Goal: Information Seeking & Learning: Find specific fact

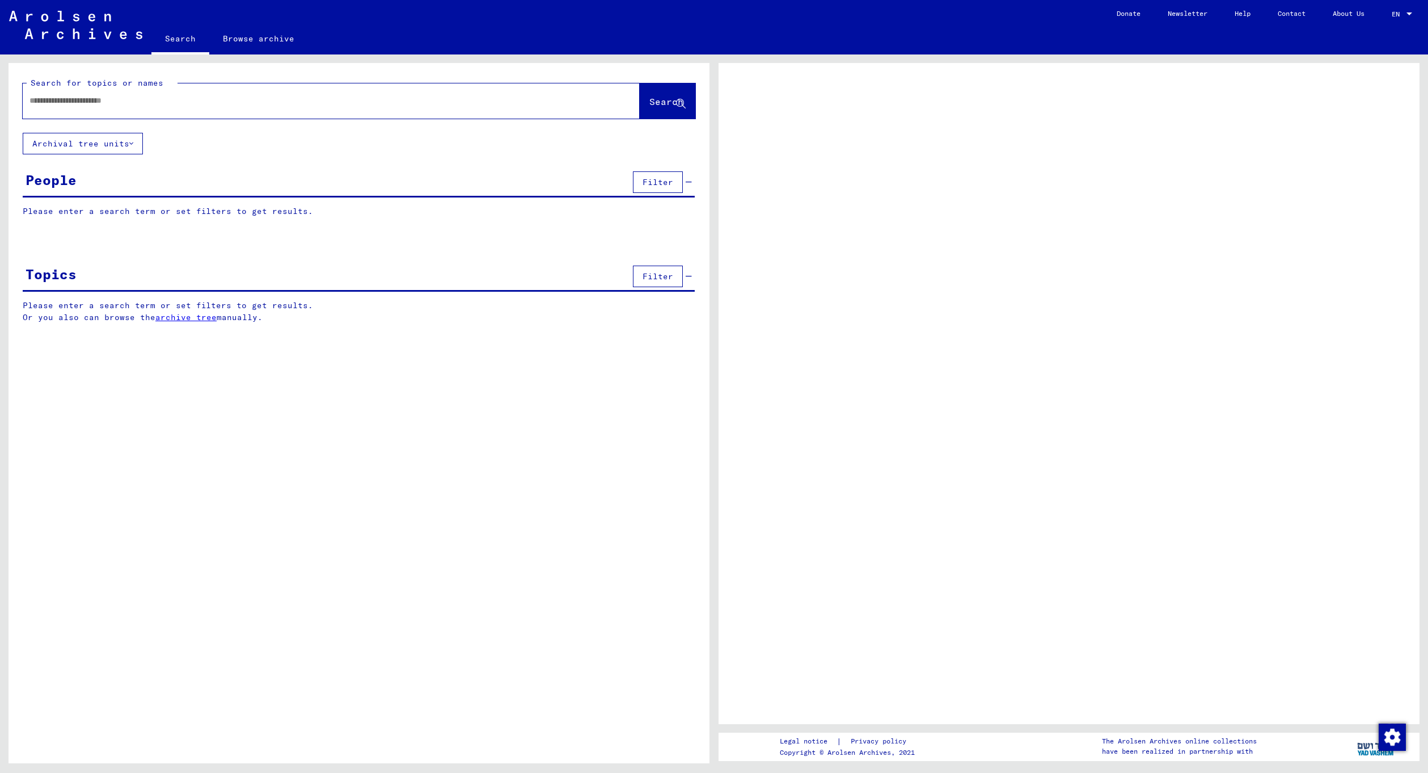
click at [301, 109] on div at bounding box center [318, 101] width 590 height 26
click at [289, 99] on input "text" at bounding box center [320, 101] width 583 height 12
click at [118, 91] on div "**********" at bounding box center [318, 101] width 590 height 26
click at [117, 98] on input "**********" at bounding box center [320, 101] width 583 height 12
type input "**********"
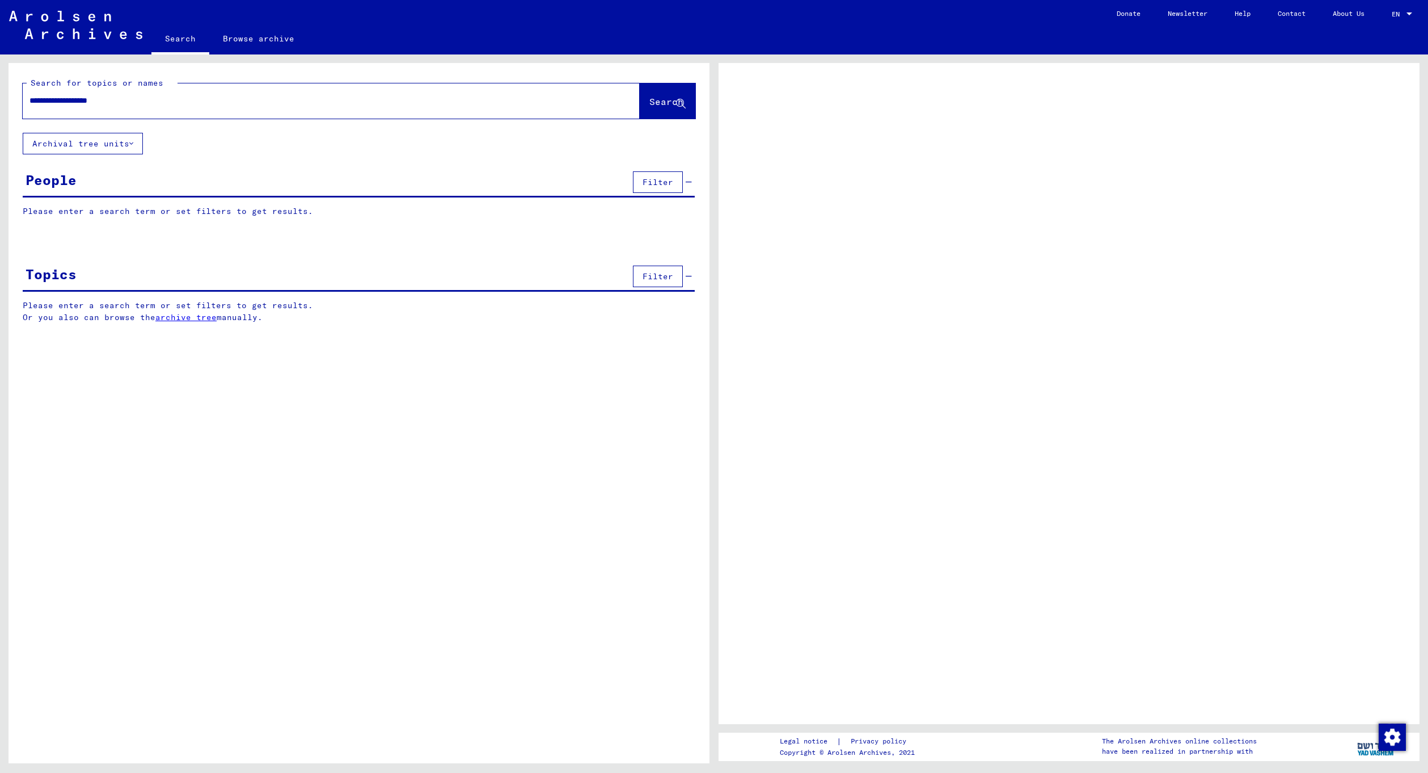
click at [676, 93] on button "Search" at bounding box center [668, 100] width 56 height 35
click at [659, 104] on span "Search" at bounding box center [667, 101] width 34 height 11
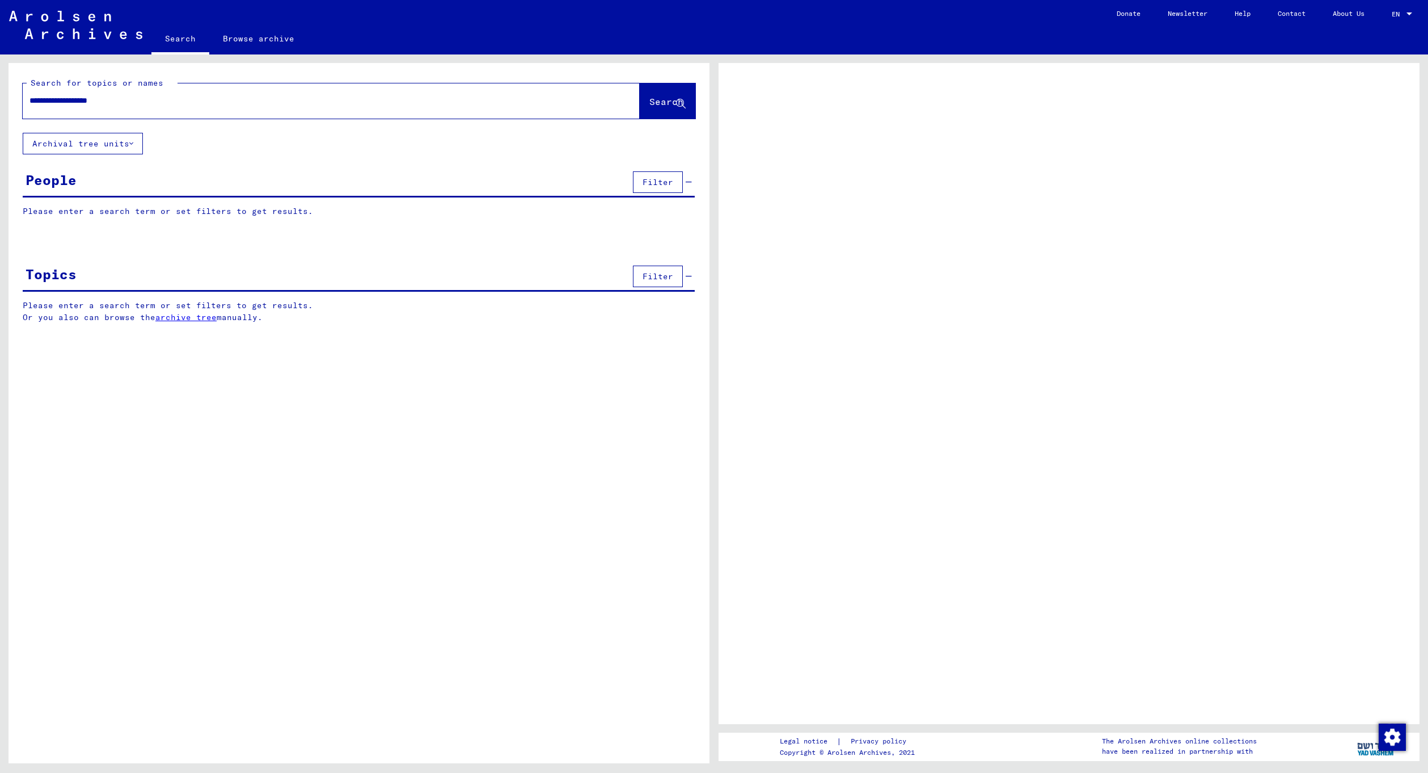
click at [660, 101] on span "Search" at bounding box center [667, 101] width 34 height 11
click at [660, 99] on span "Search" at bounding box center [667, 101] width 34 height 11
drag, startPoint x: 290, startPoint y: 433, endPoint x: 285, endPoint y: 428, distance: 7.2
click at [289, 432] on div "**********" at bounding box center [359, 417] width 701 height 709
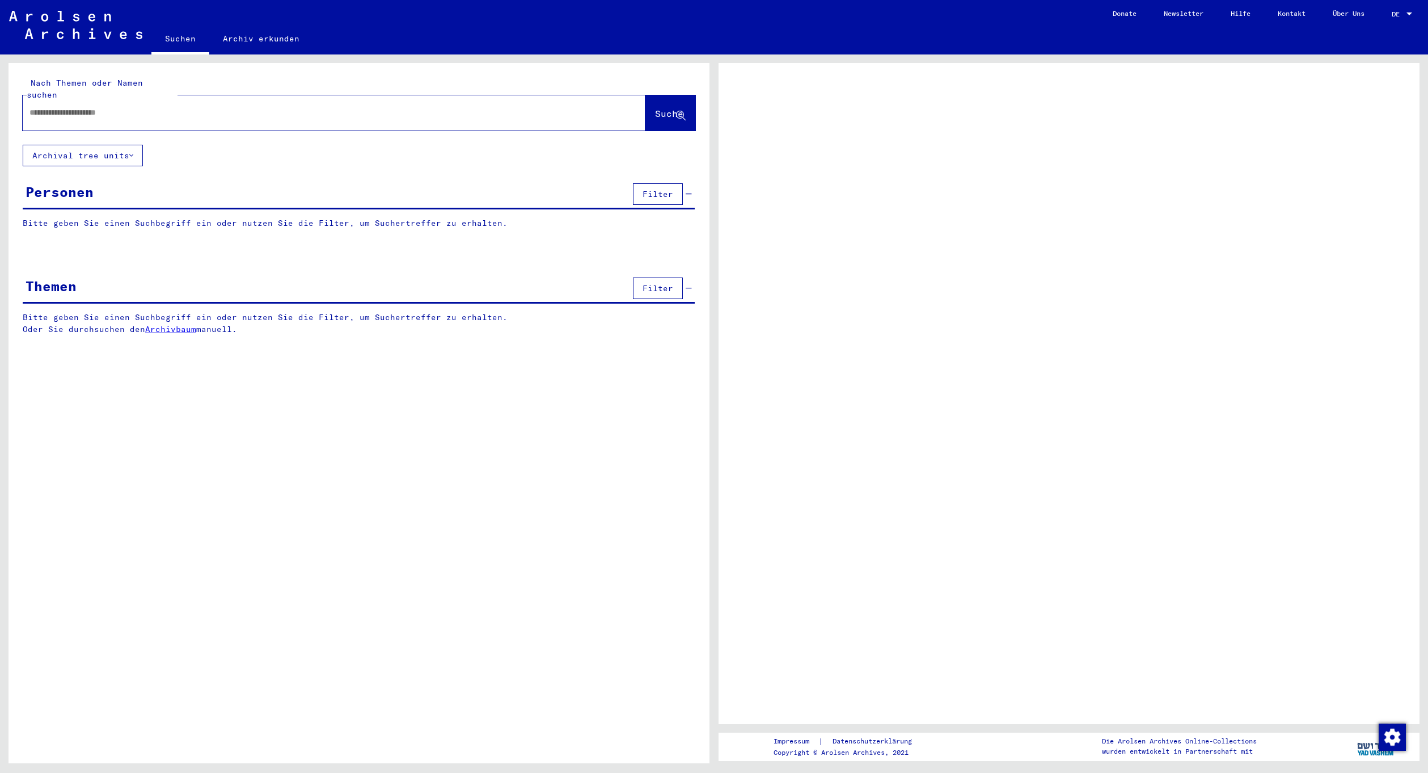
click at [130, 111] on div at bounding box center [321, 113] width 596 height 26
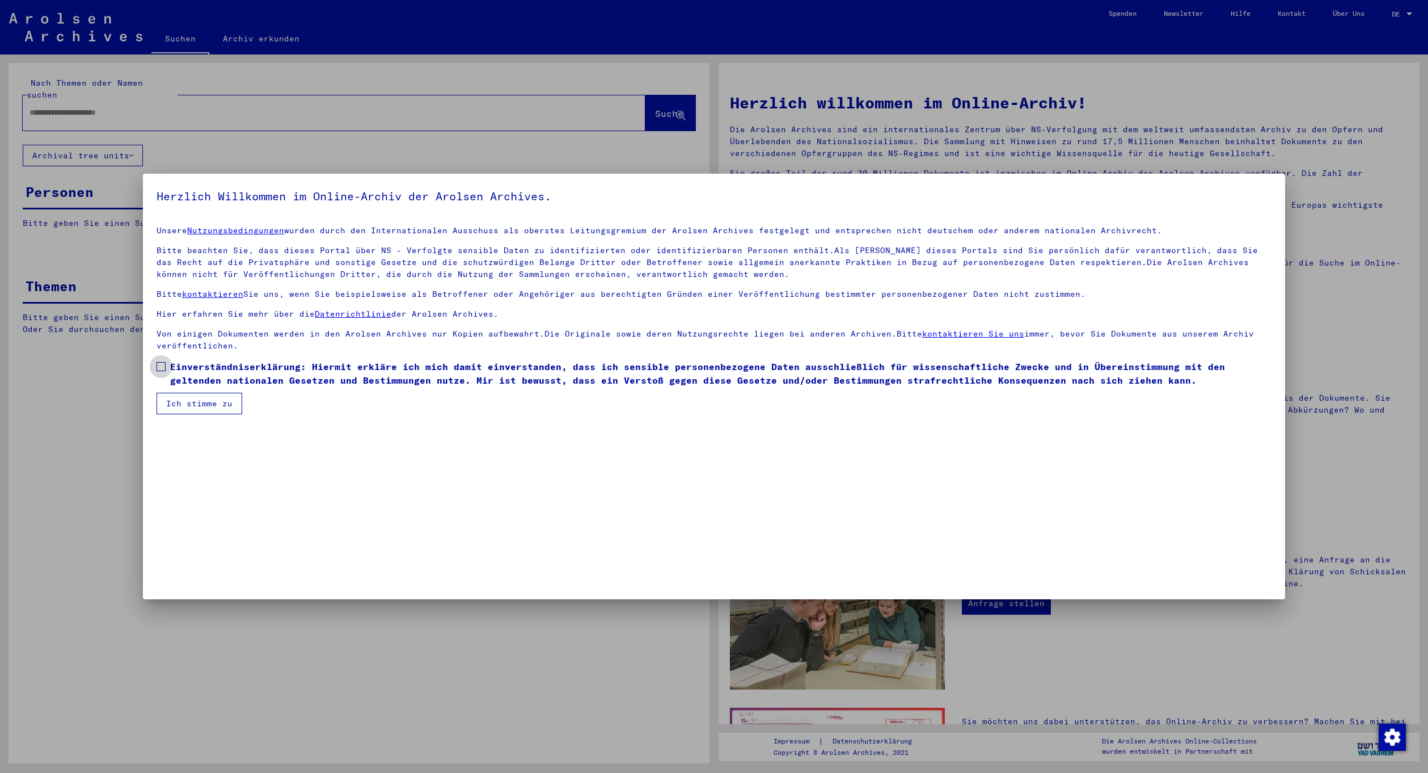
click at [165, 372] on label "Einverständniserklärung: Hiermit erkläre ich mich damit einverstanden, dass ich…" at bounding box center [714, 373] width 1115 height 27
click at [183, 402] on button "Ich stimme zu" at bounding box center [200, 404] width 86 height 22
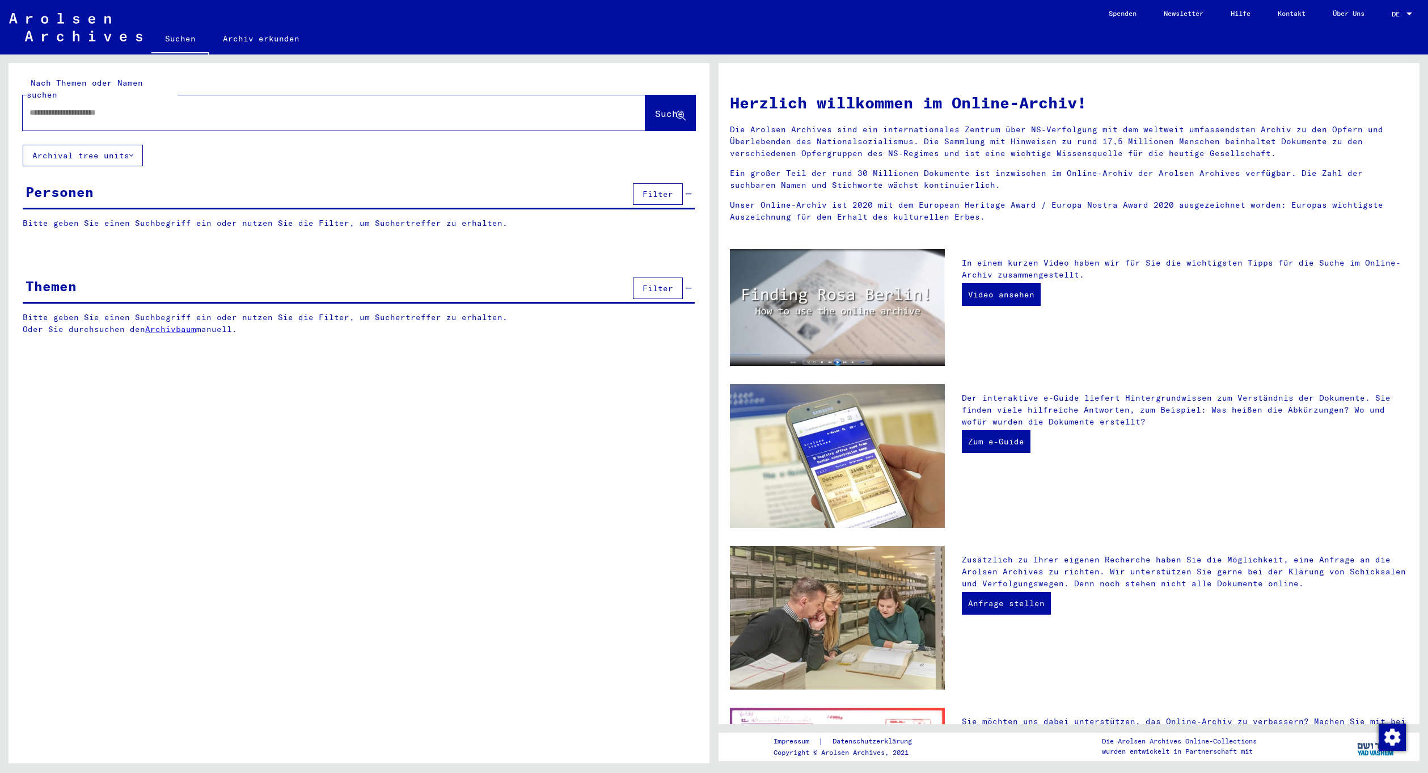
click at [109, 111] on div at bounding box center [317, 113] width 589 height 26
click at [94, 107] on input "text" at bounding box center [320, 113] width 582 height 12
type input "**********"
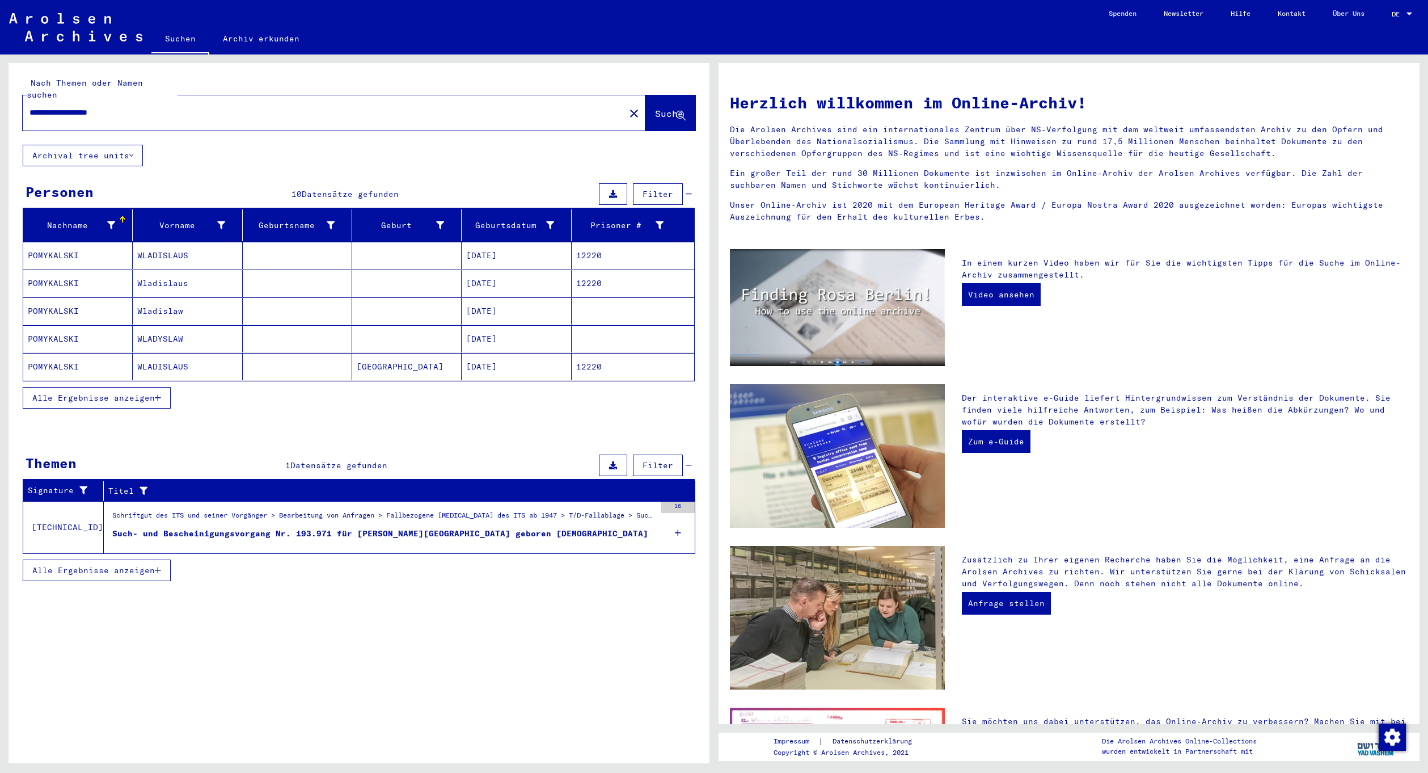
click at [111, 393] on span "Alle Ergebnisse anzeigen" at bounding box center [93, 398] width 123 height 10
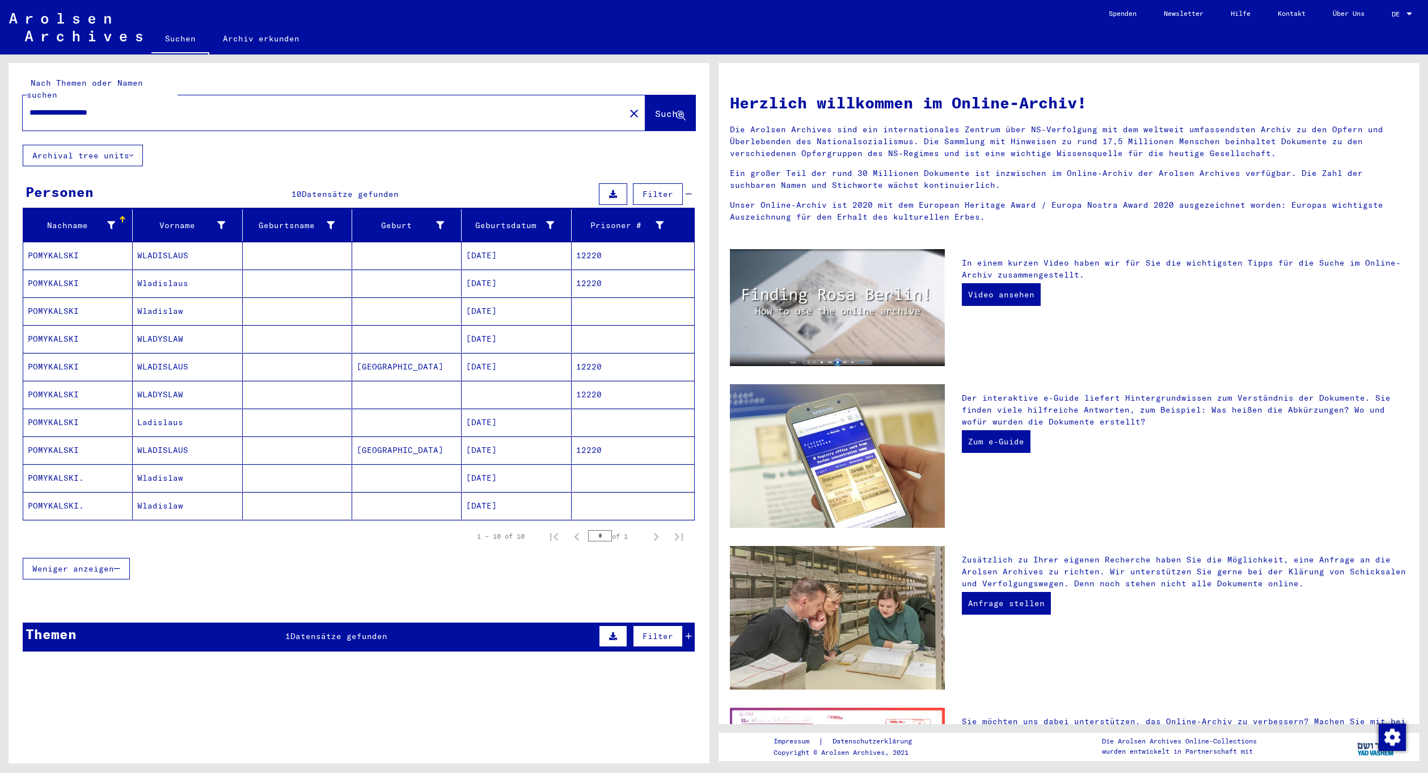
click at [372, 242] on mat-cell at bounding box center [406, 255] width 109 height 27
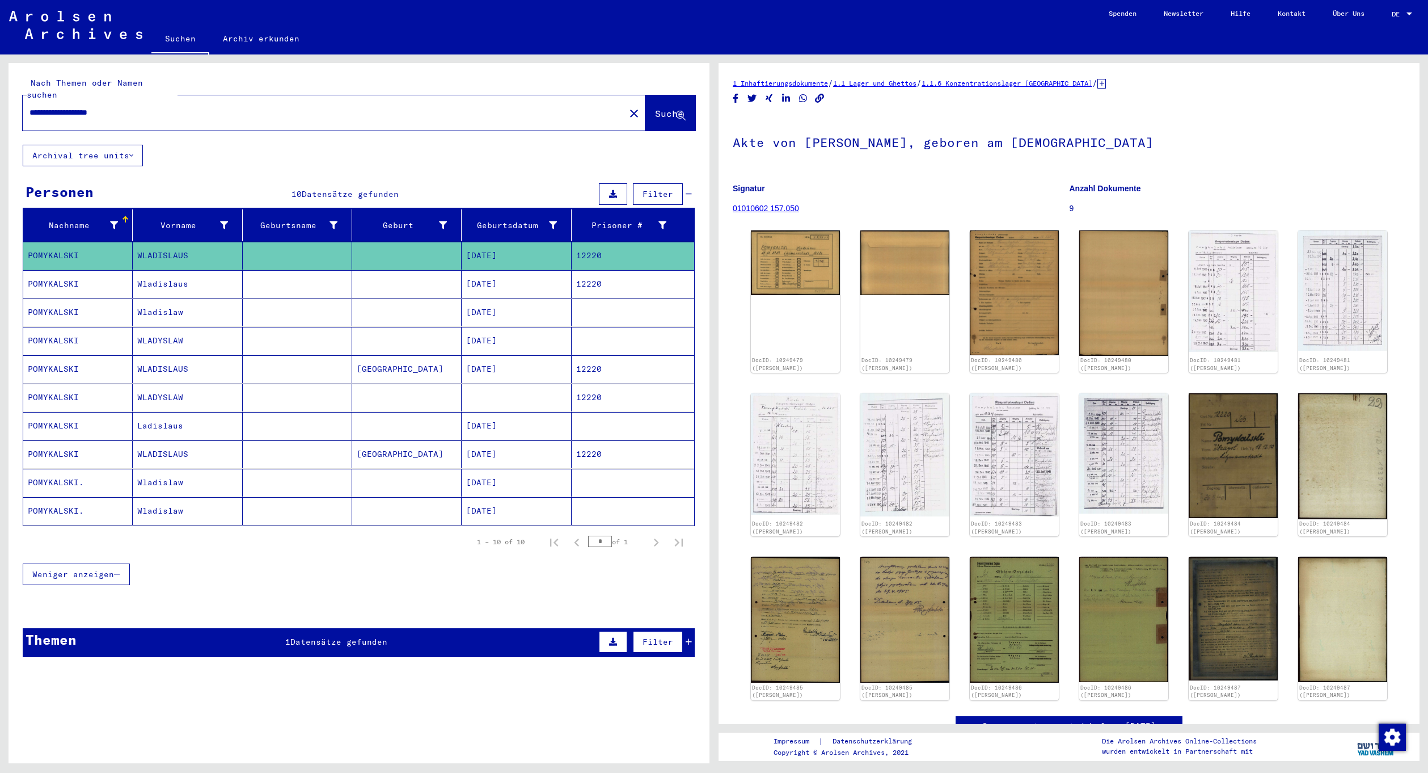
click at [523, 276] on mat-cell "12/18/1919" at bounding box center [516, 284] width 109 height 28
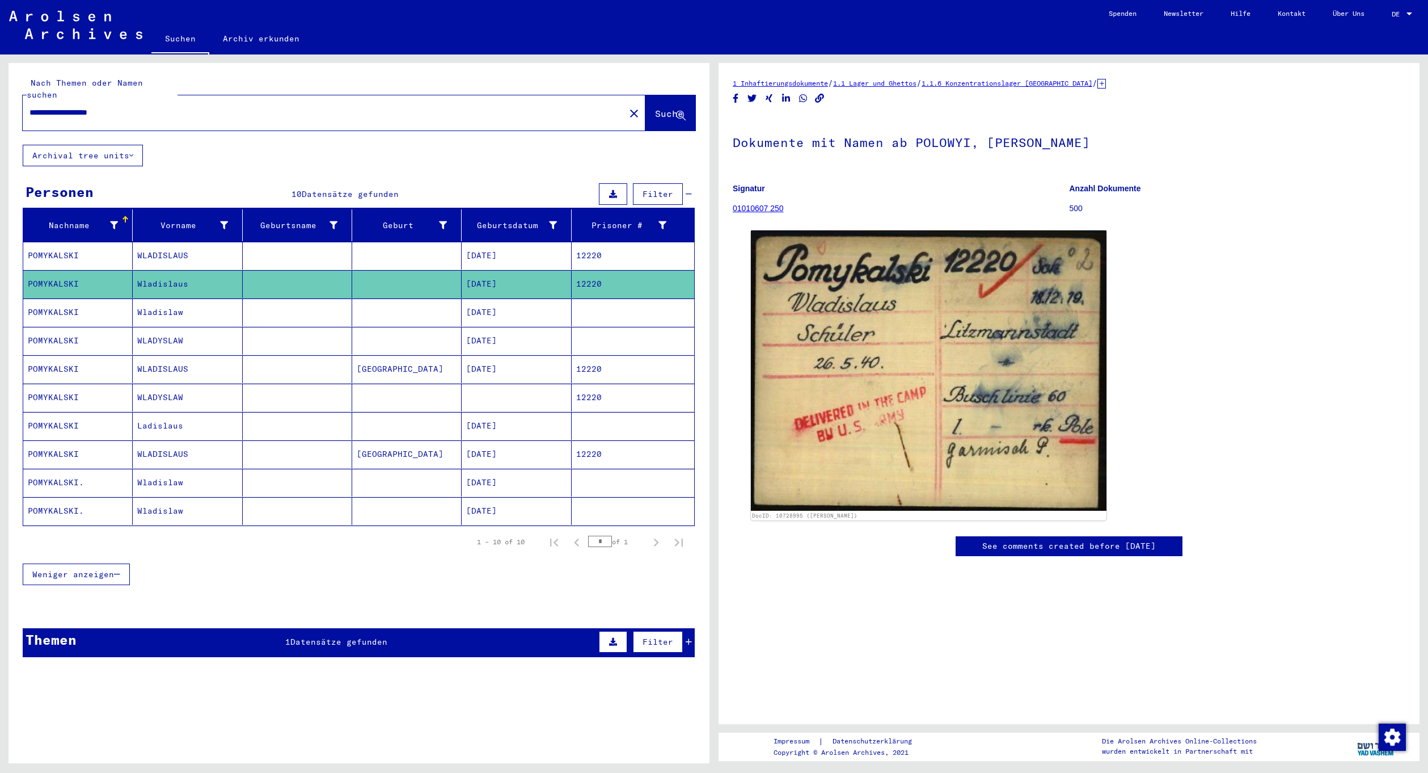
click at [550, 300] on mat-cell "12/18/1919" at bounding box center [516, 312] width 109 height 28
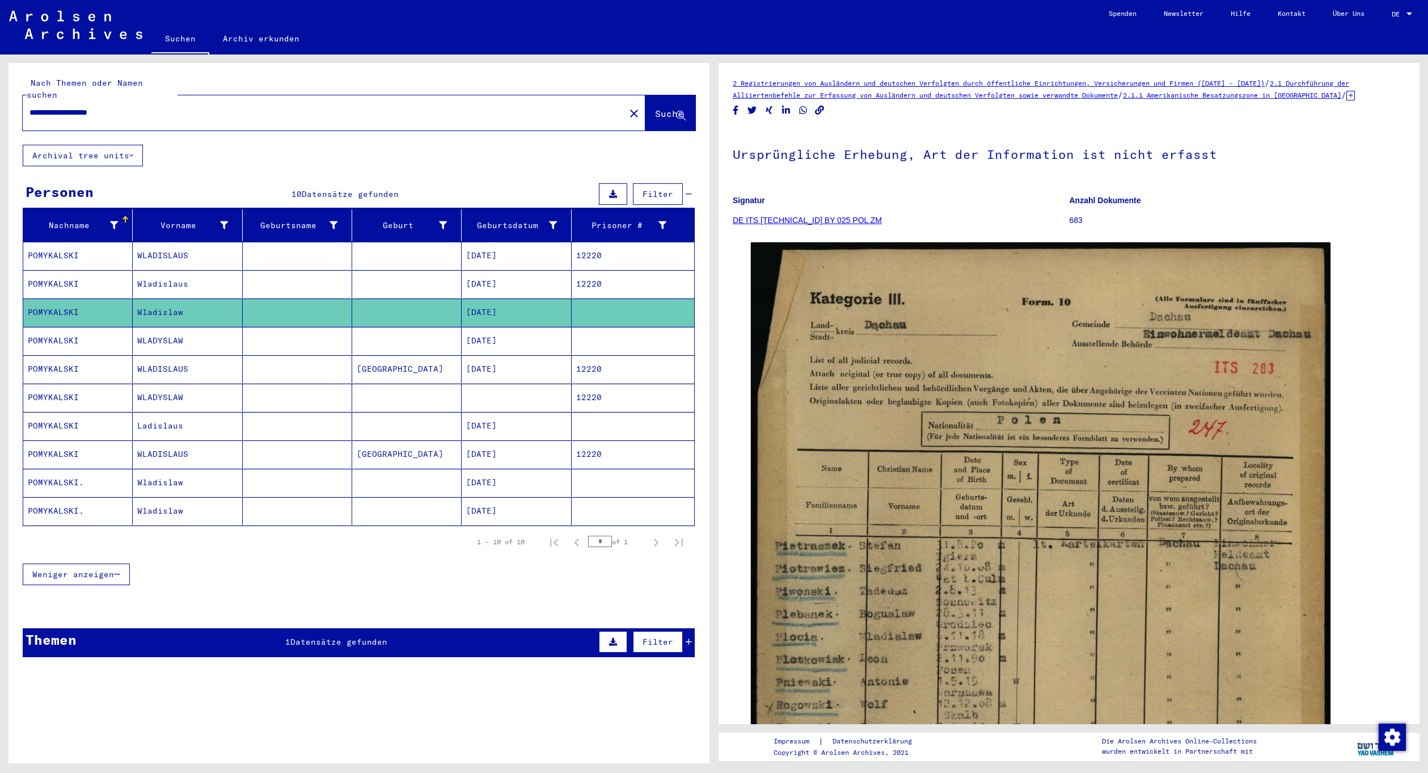
click at [543, 327] on mat-cell "12/18/1919" at bounding box center [516, 341] width 109 height 28
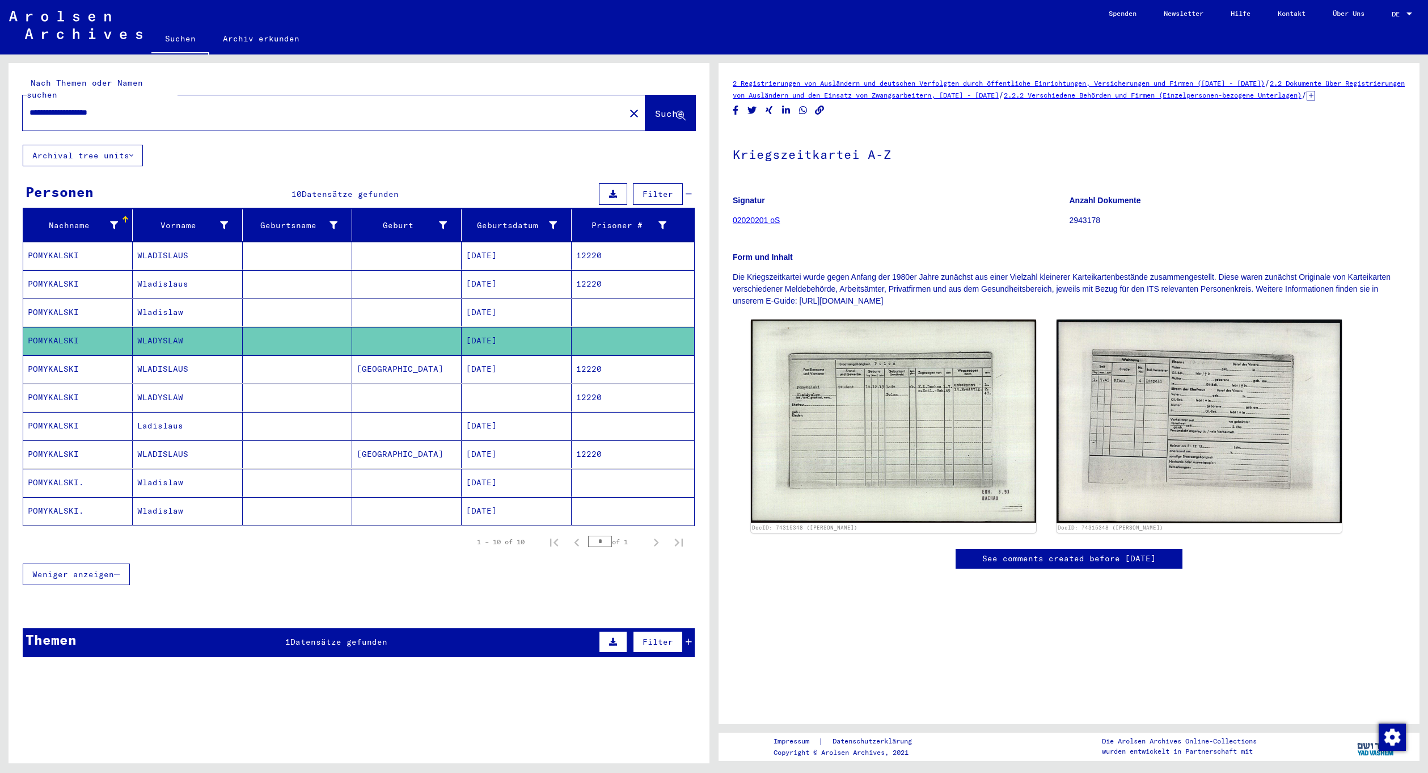
click at [532, 357] on mat-cell "12/18/1919" at bounding box center [516, 369] width 109 height 28
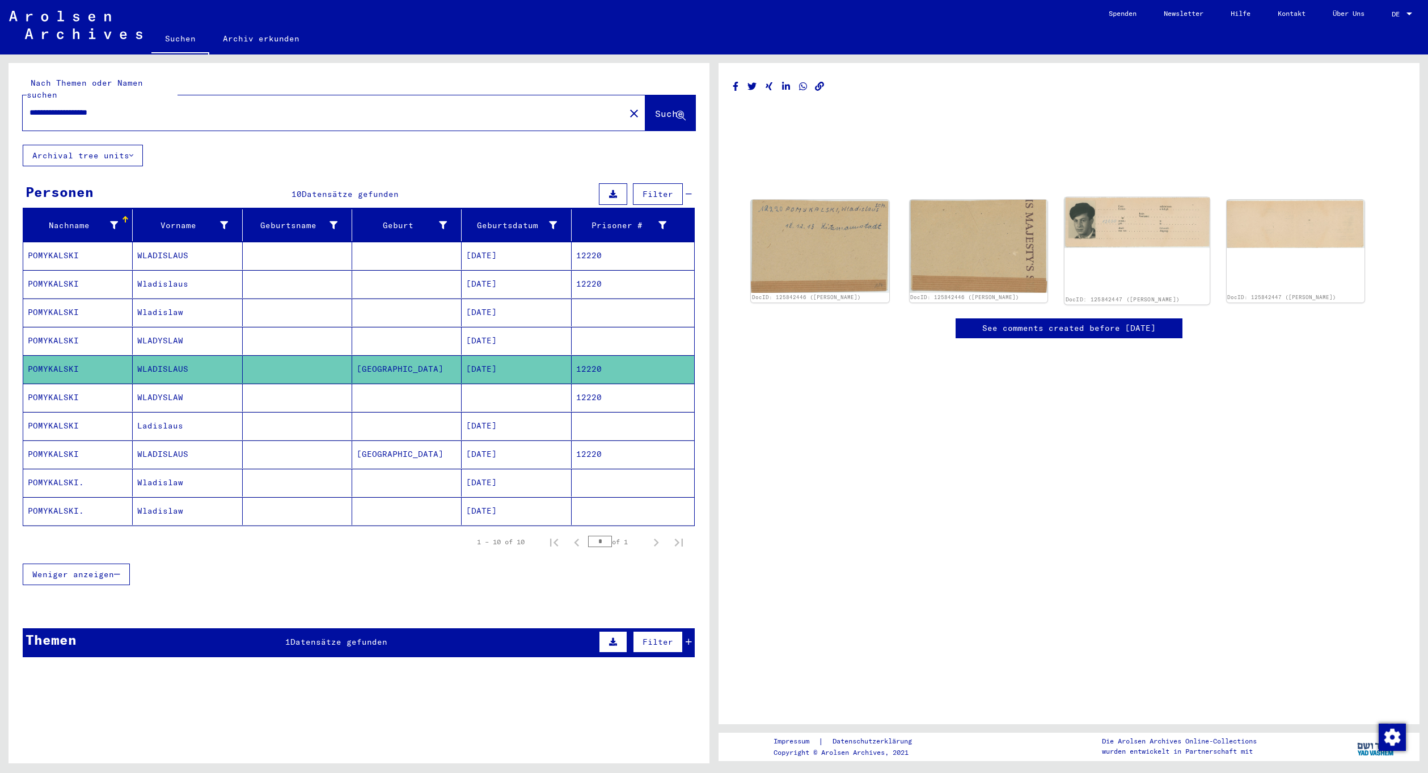
click at [1131, 246] on img at bounding box center [1137, 222] width 145 height 50
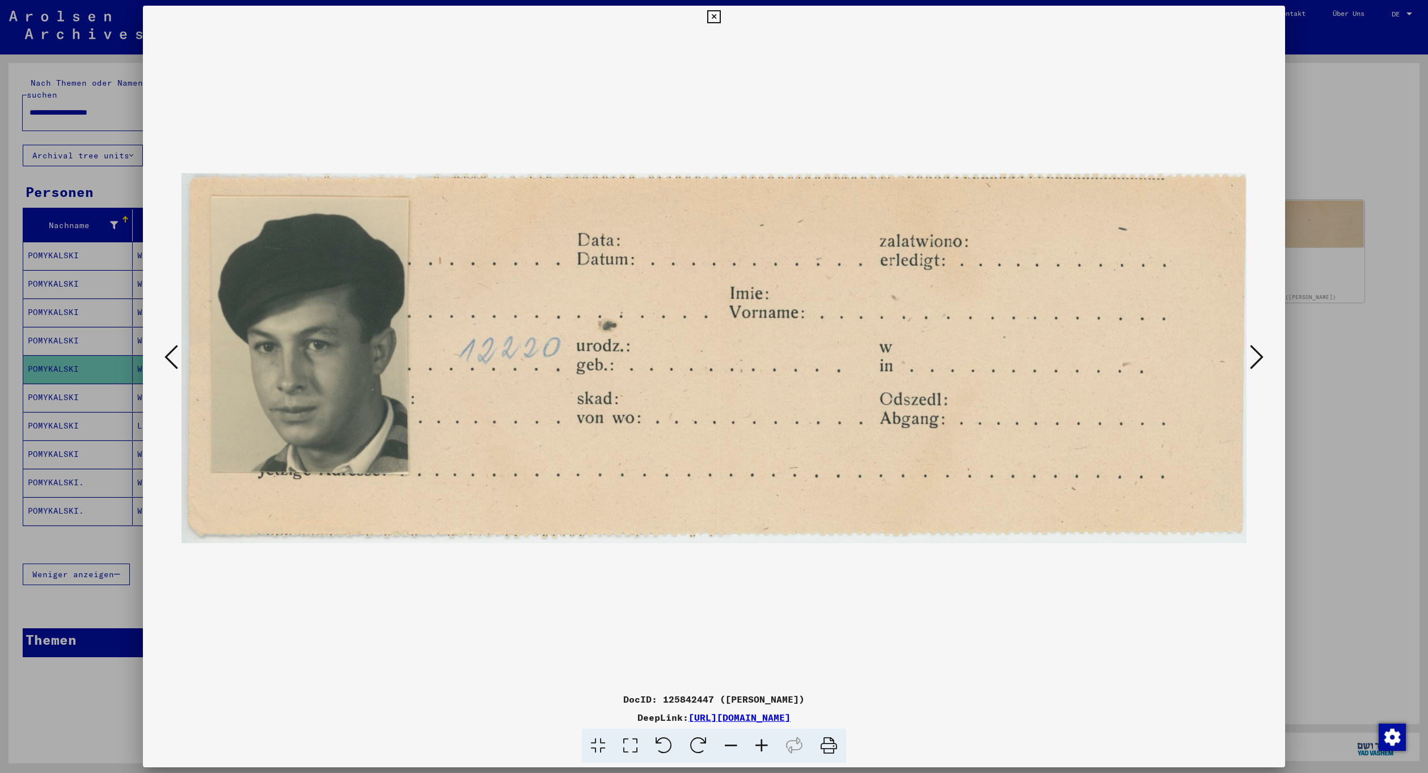
click at [1326, 229] on div at bounding box center [714, 386] width 1428 height 773
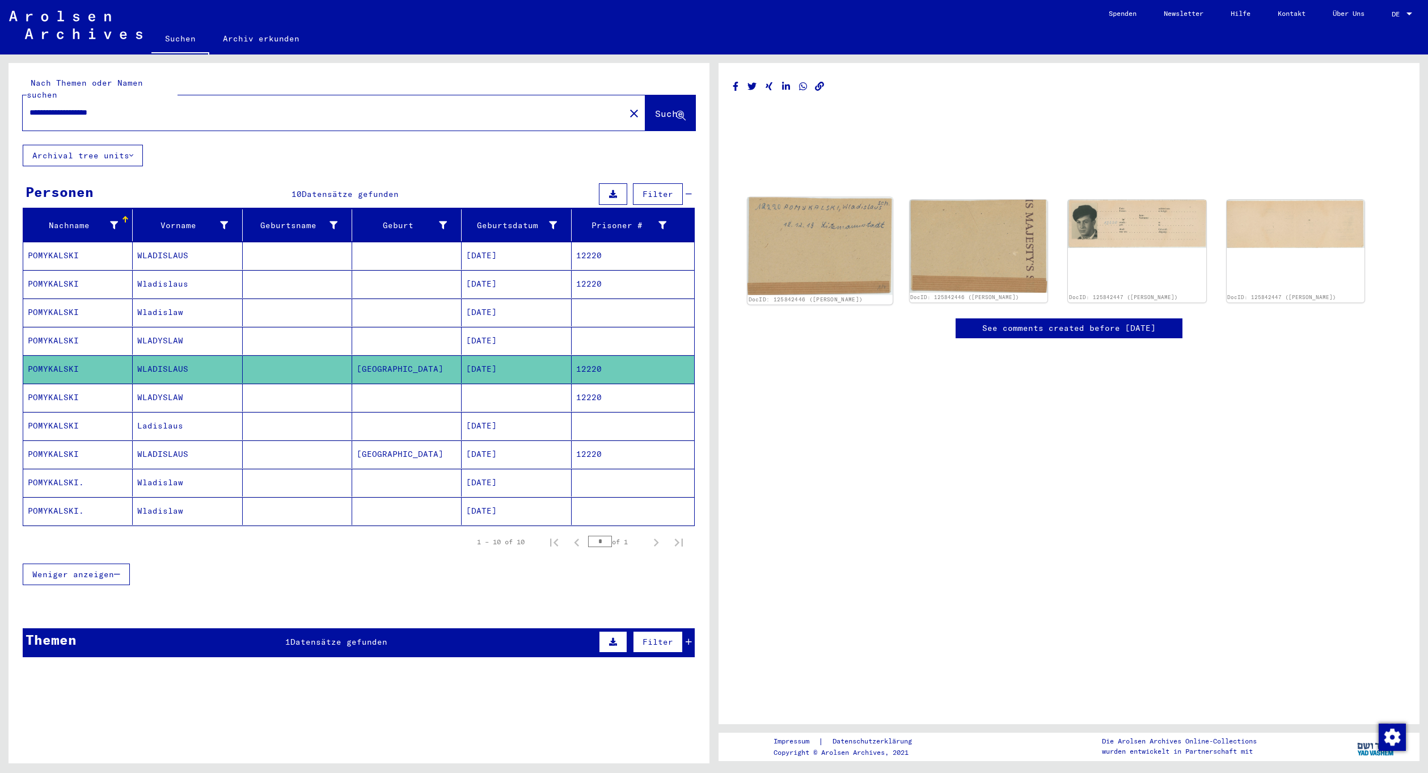
click at [787, 257] on img at bounding box center [820, 246] width 145 height 98
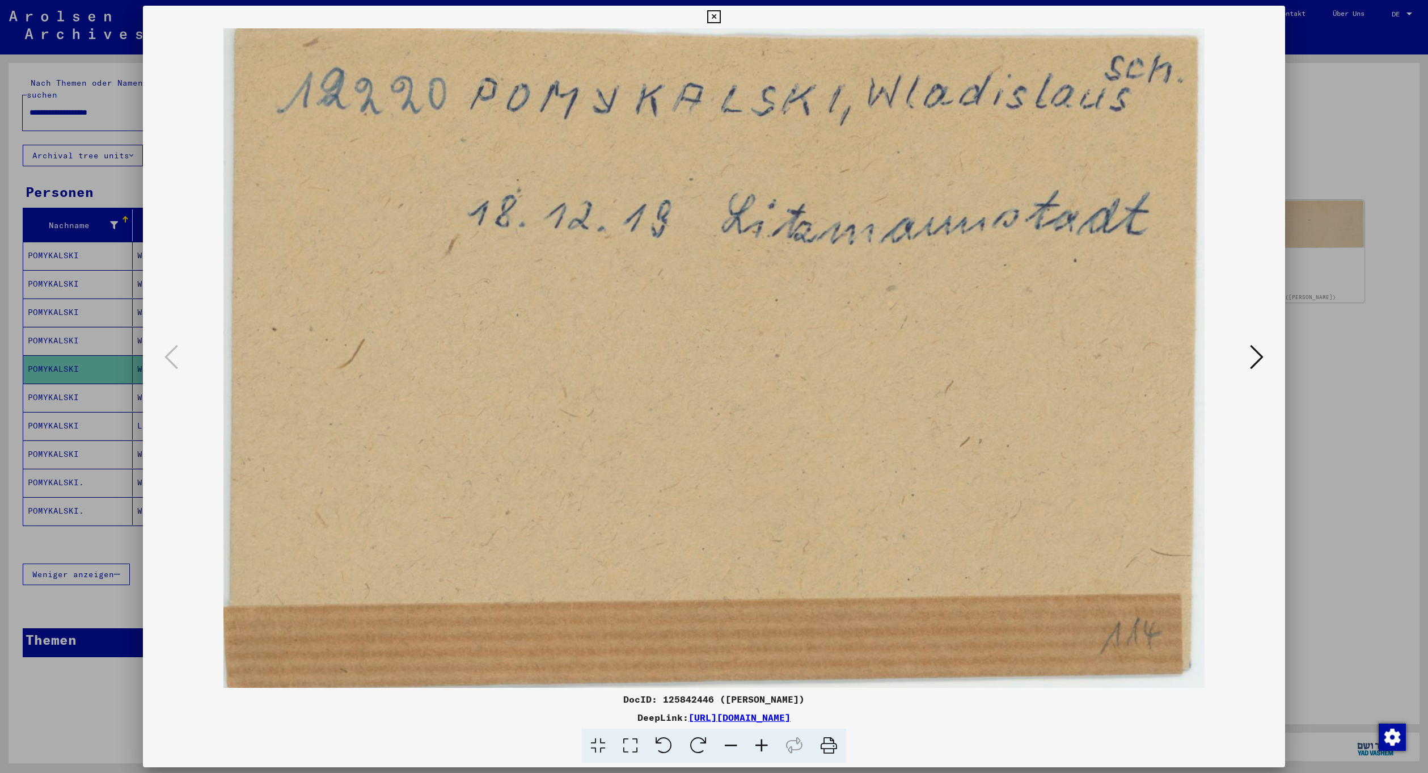
click at [1246, 345] on img at bounding box center [714, 357] width 1065 height 659
click at [1267, 354] on button at bounding box center [1257, 358] width 20 height 32
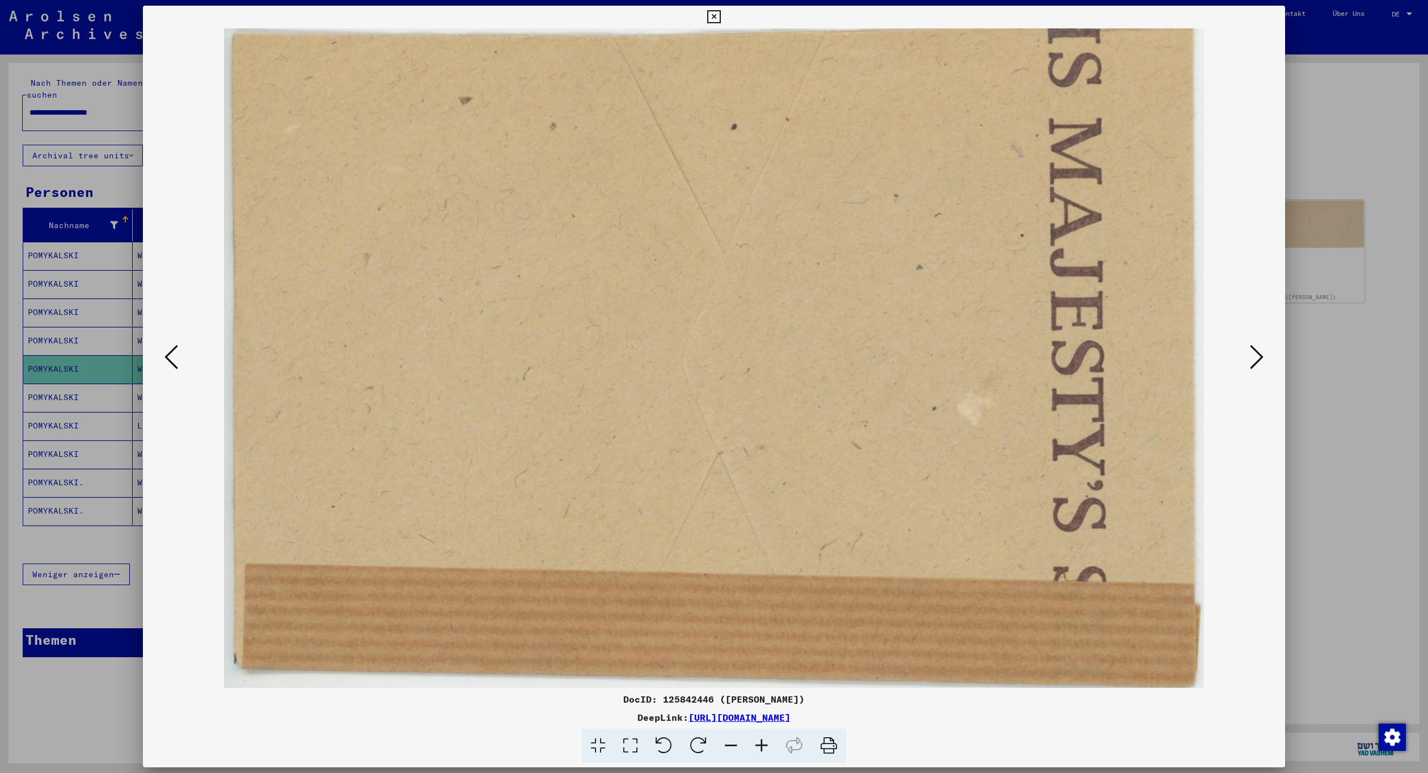
click at [1255, 352] on icon at bounding box center [1257, 356] width 14 height 27
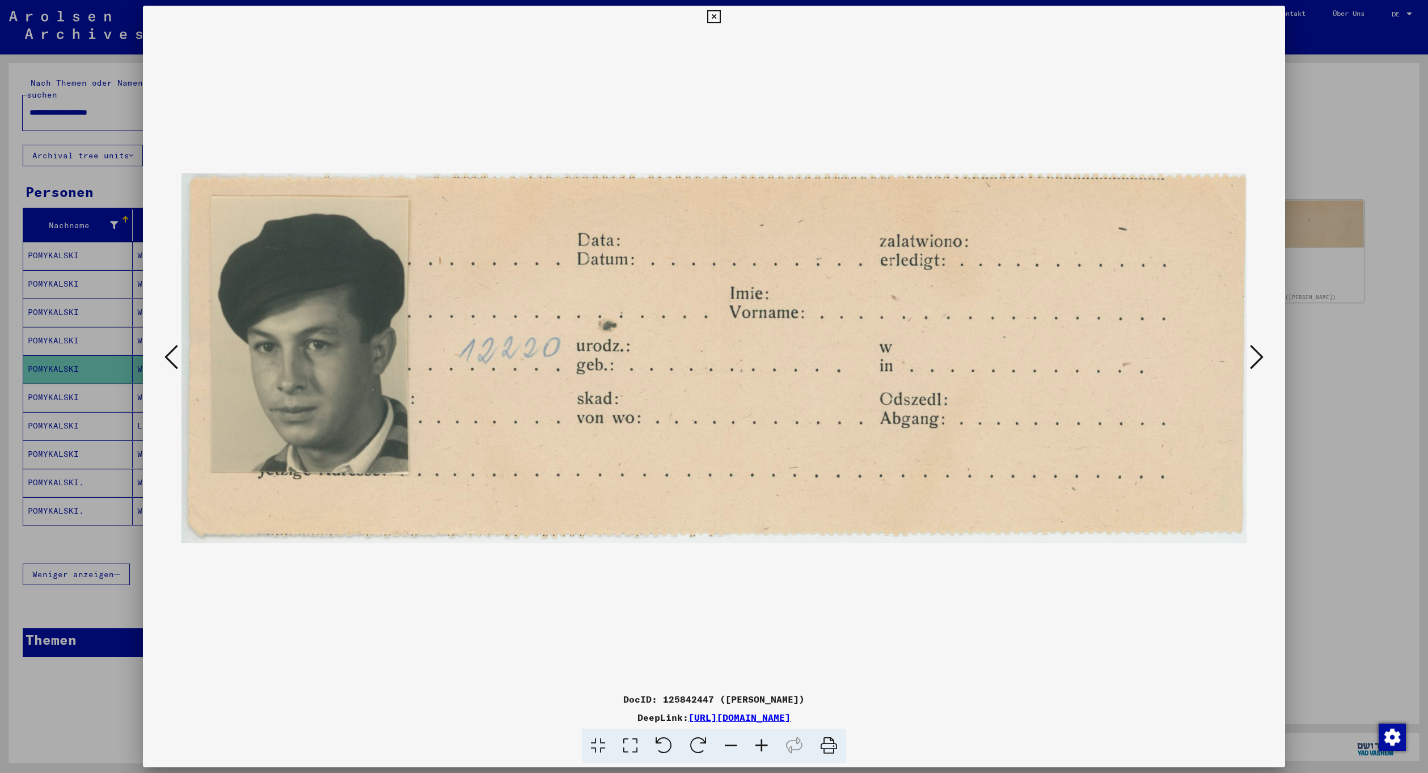
click at [1261, 359] on icon at bounding box center [1257, 356] width 14 height 27
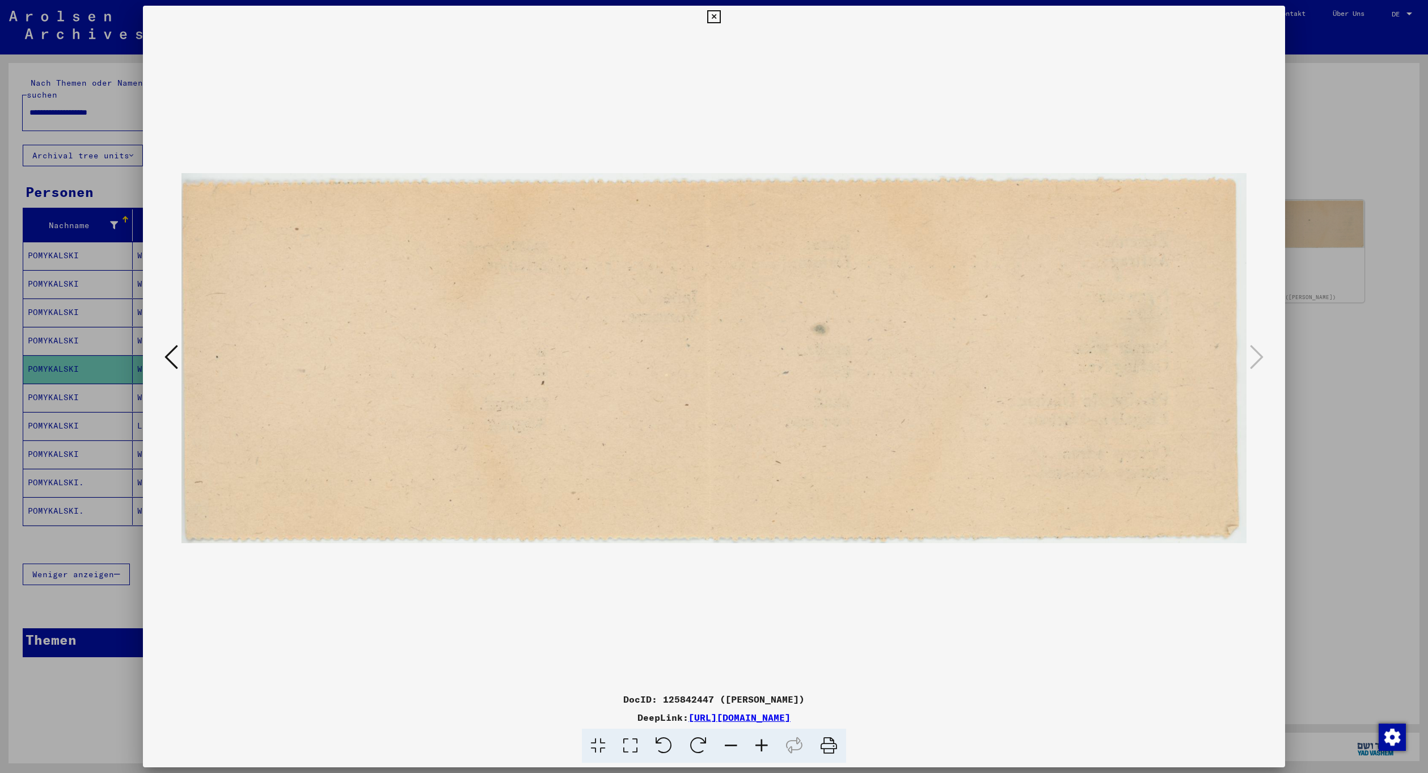
drag, startPoint x: 1380, startPoint y: 310, endPoint x: 1364, endPoint y: 305, distance: 17.2
click at [1381, 309] on div at bounding box center [714, 386] width 1428 height 773
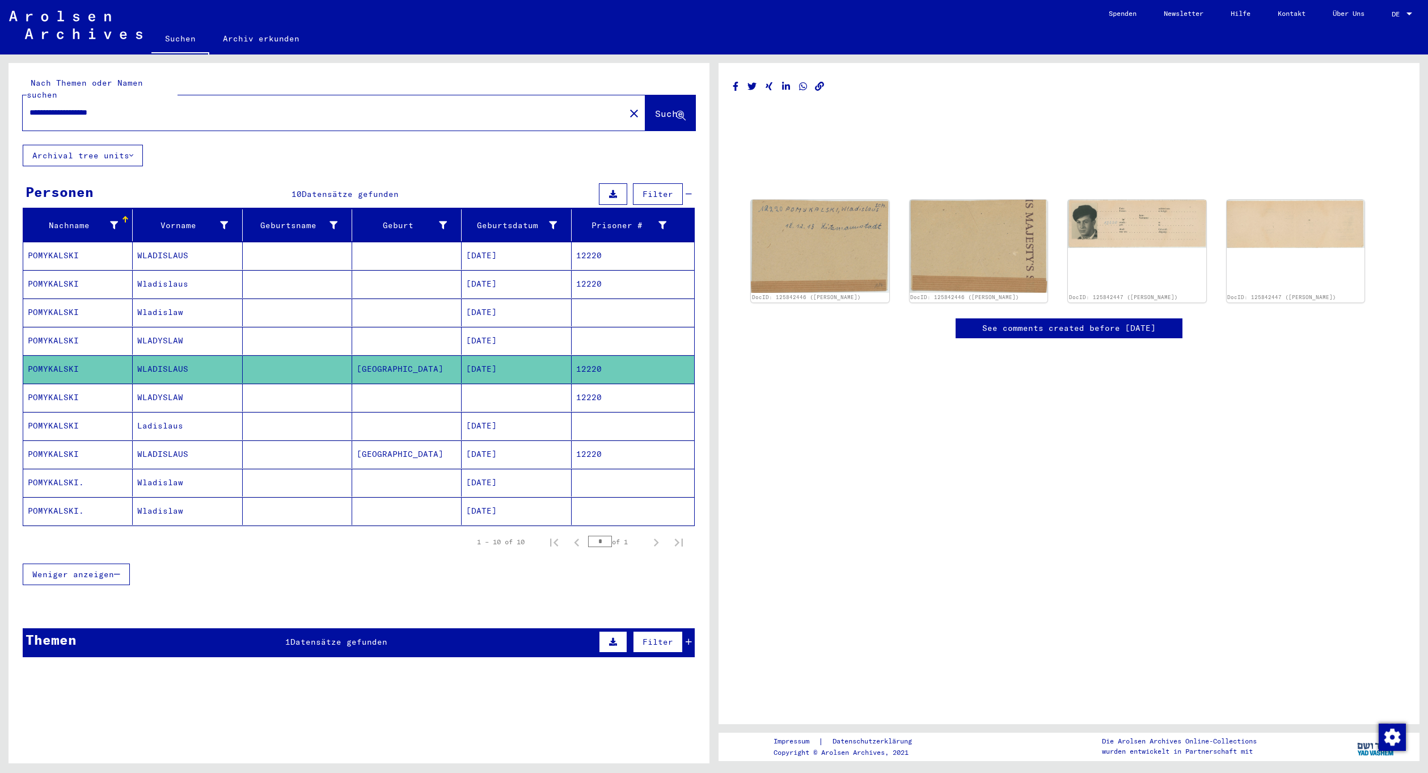
click at [566, 388] on mat-cell at bounding box center [516, 397] width 109 height 28
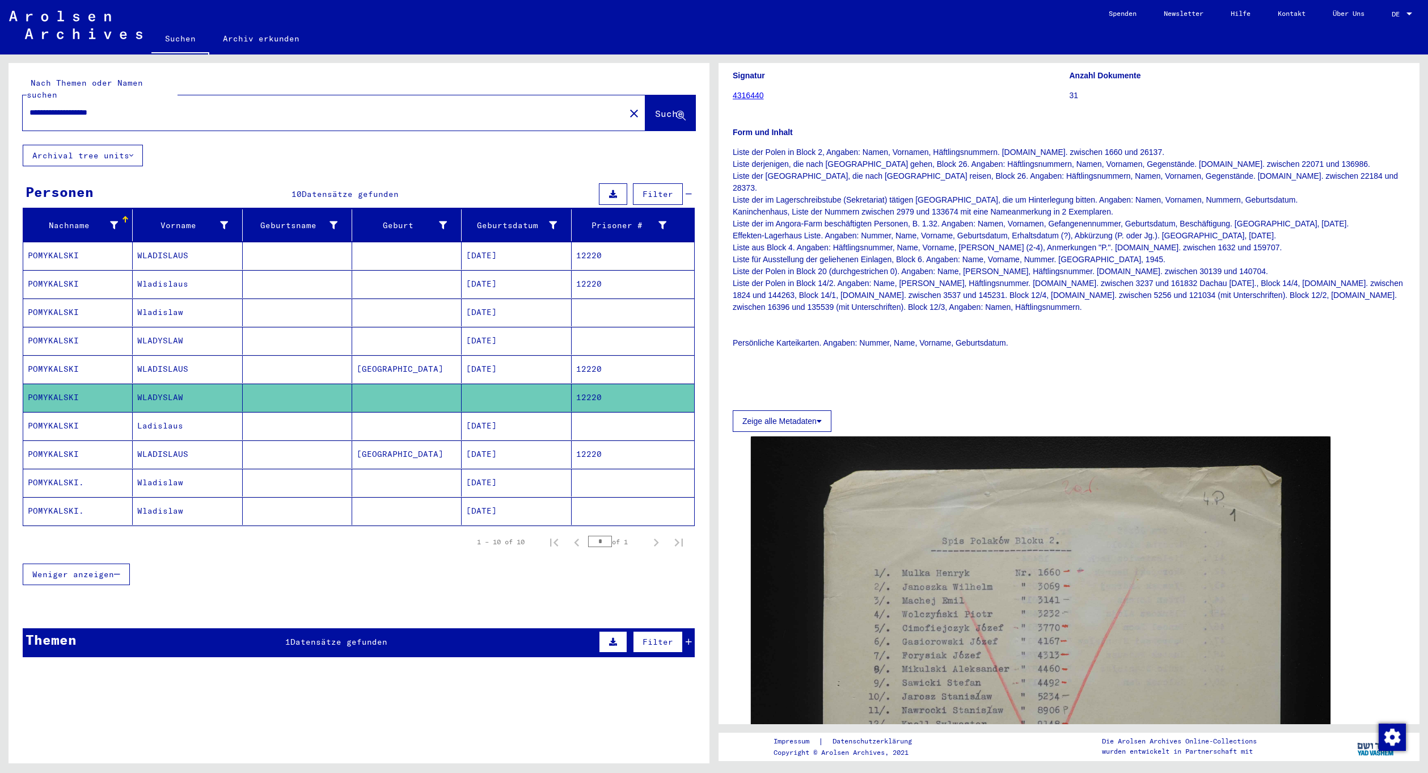
scroll to position [113, 0]
click at [541, 420] on mat-cell "12/18/1919" at bounding box center [516, 426] width 109 height 28
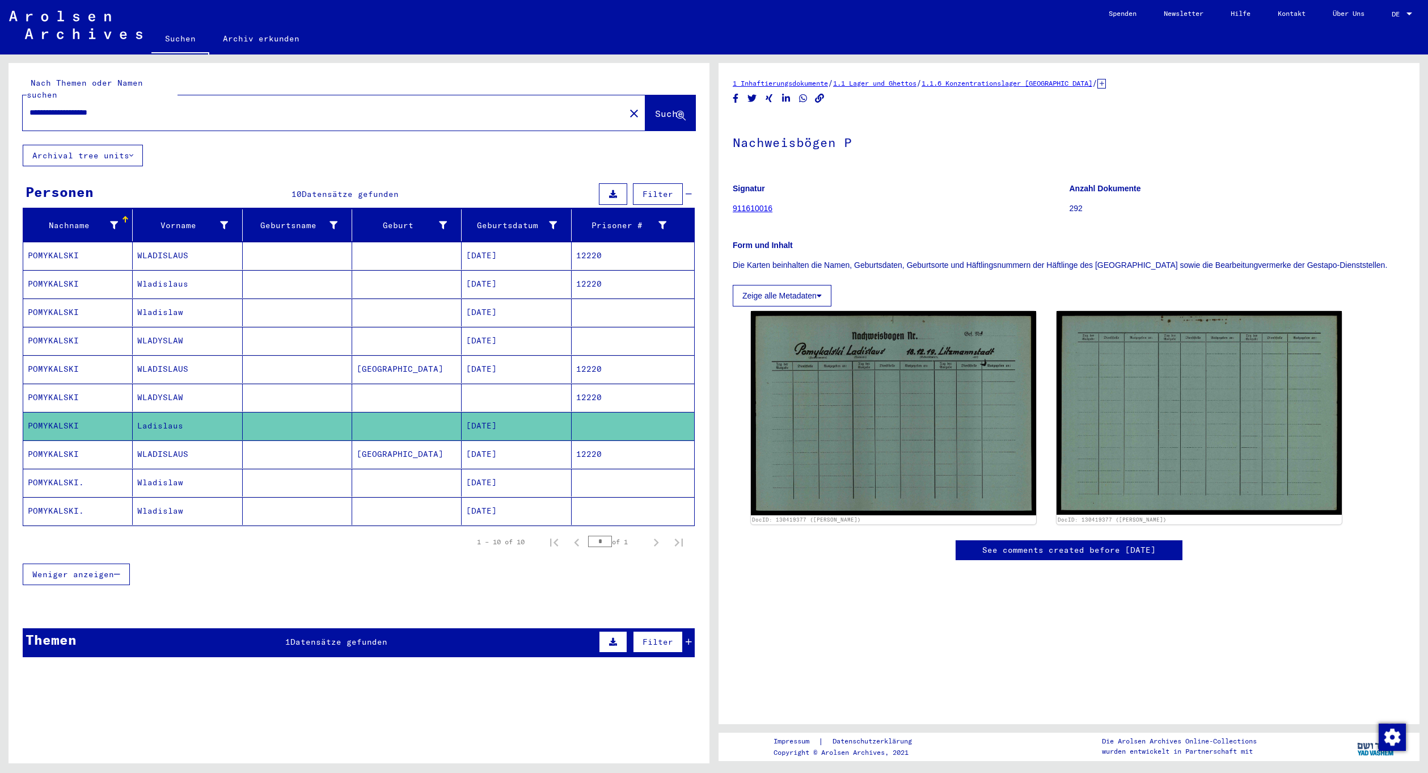
click at [448, 440] on mat-cell "Litzmannstadt" at bounding box center [406, 454] width 109 height 28
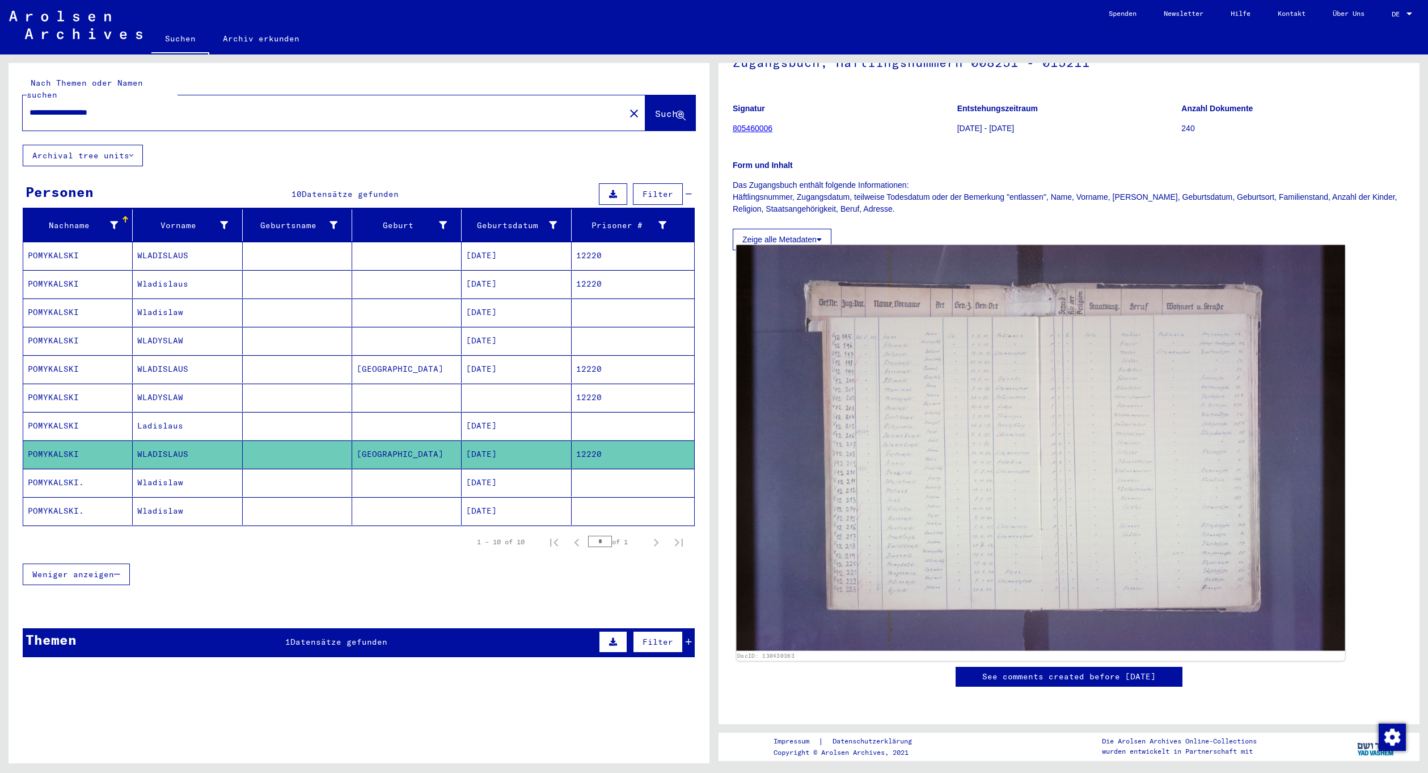
scroll to position [113, 0]
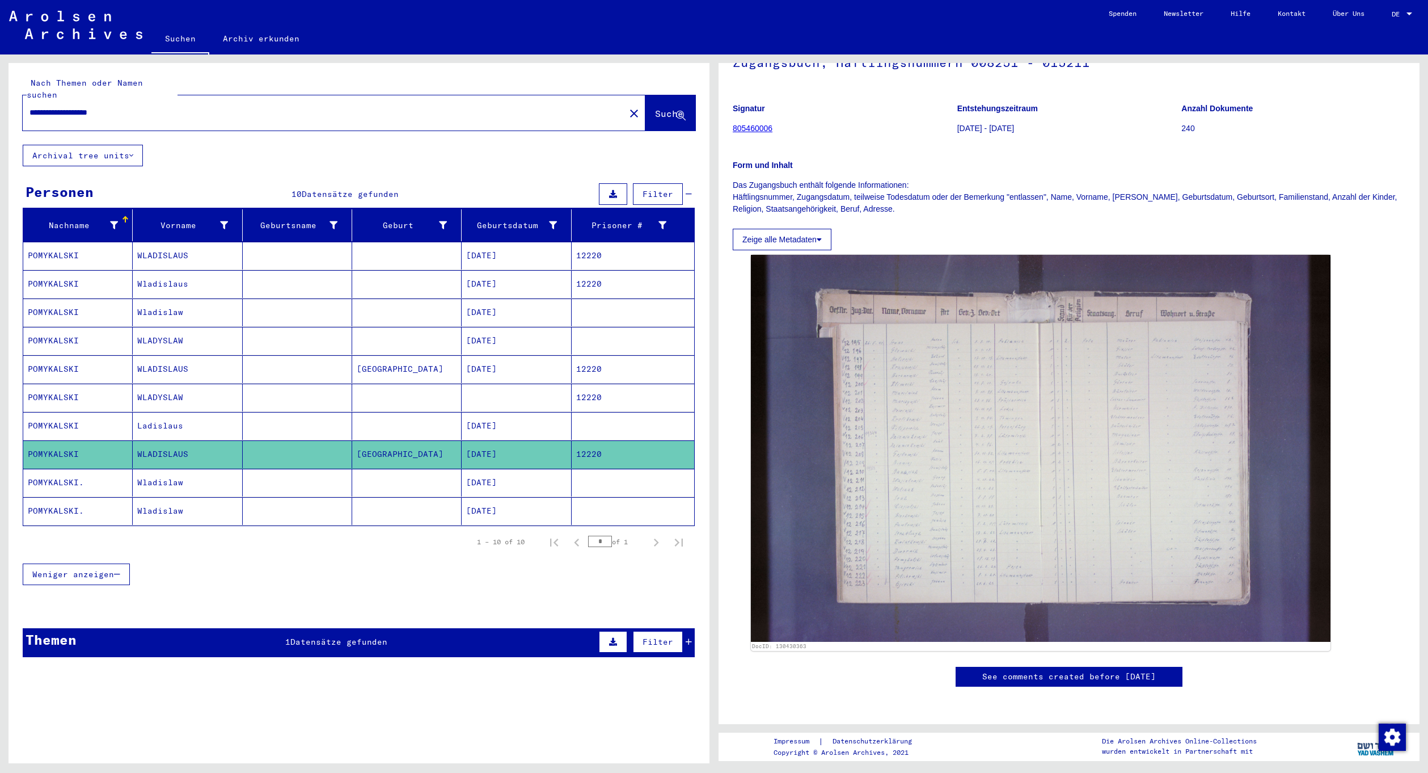
click at [457, 480] on mat-cell at bounding box center [406, 483] width 109 height 28
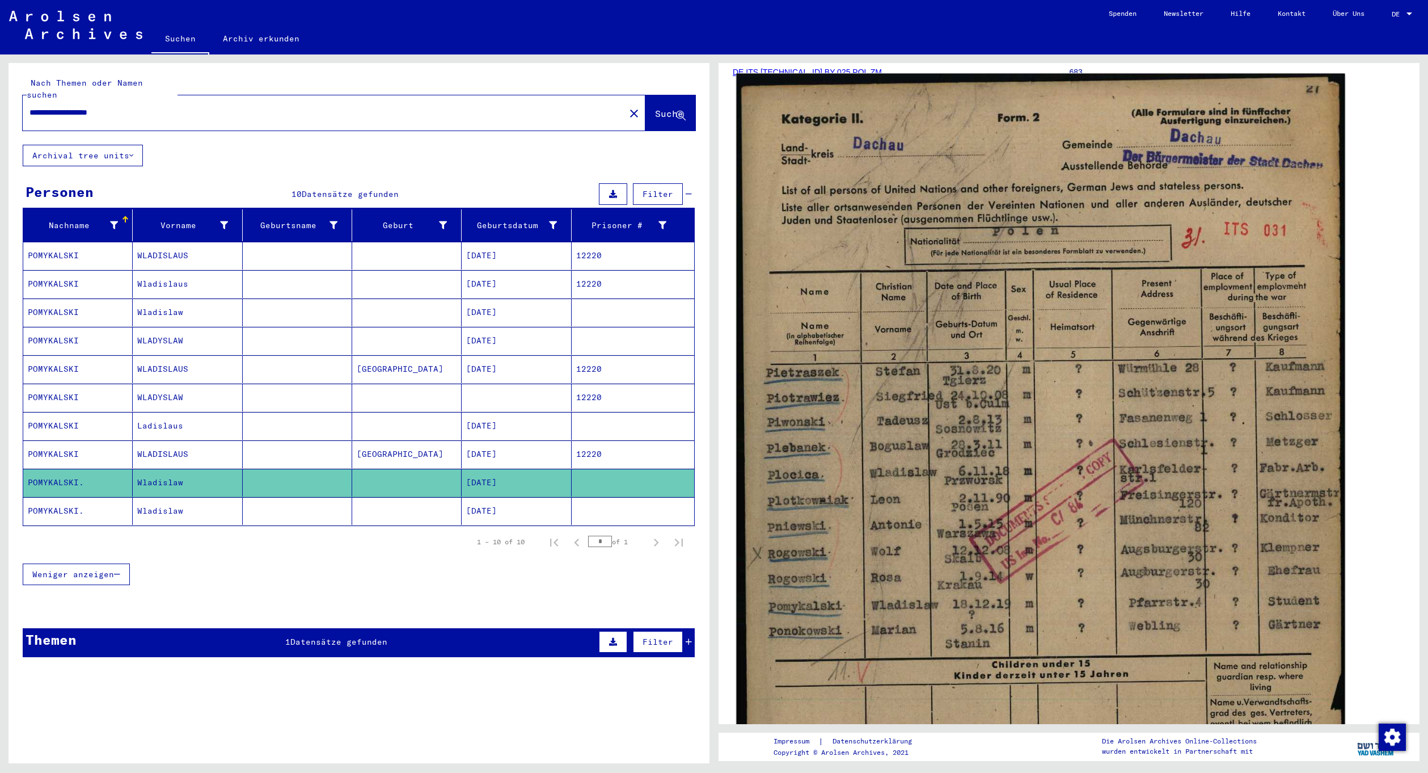
scroll to position [170, 0]
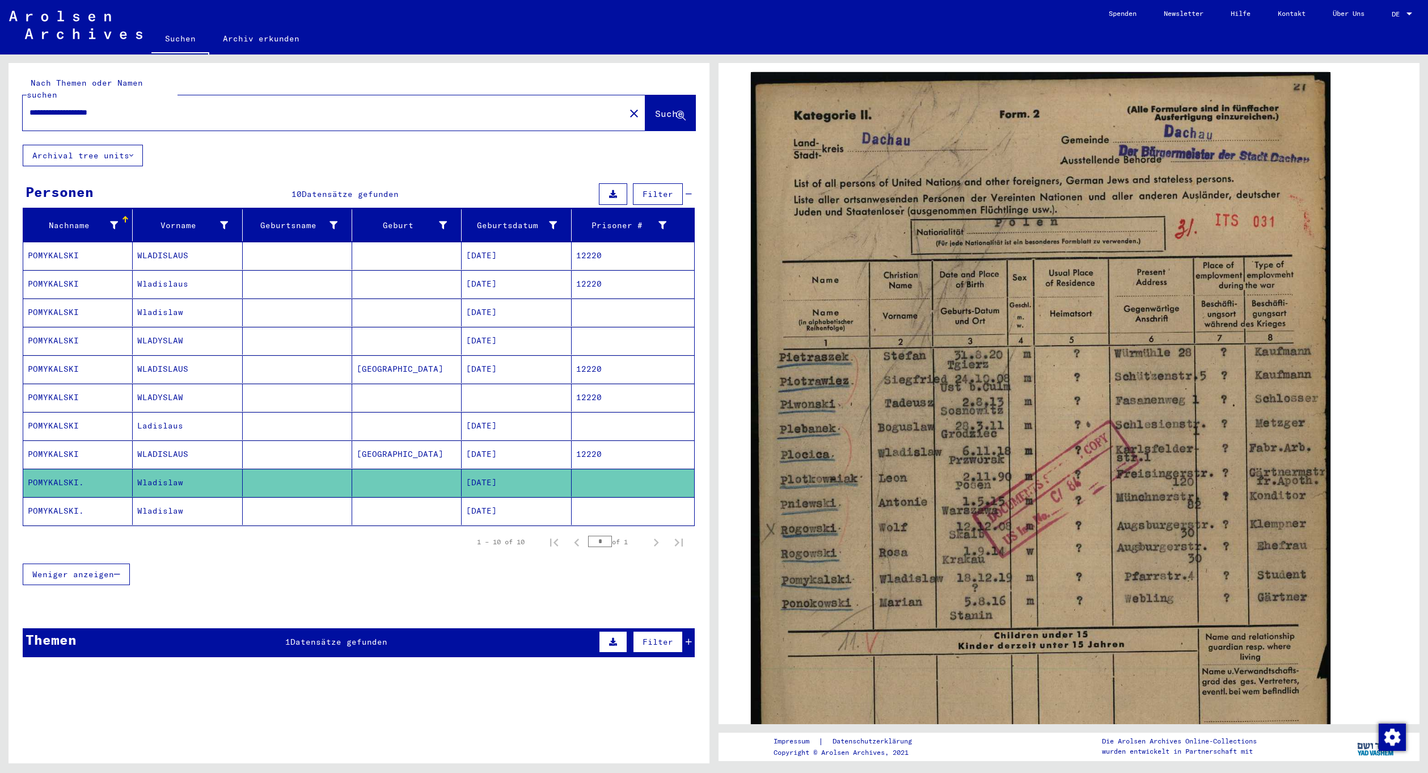
click at [521, 497] on mat-cell "12/18/1919" at bounding box center [516, 511] width 109 height 28
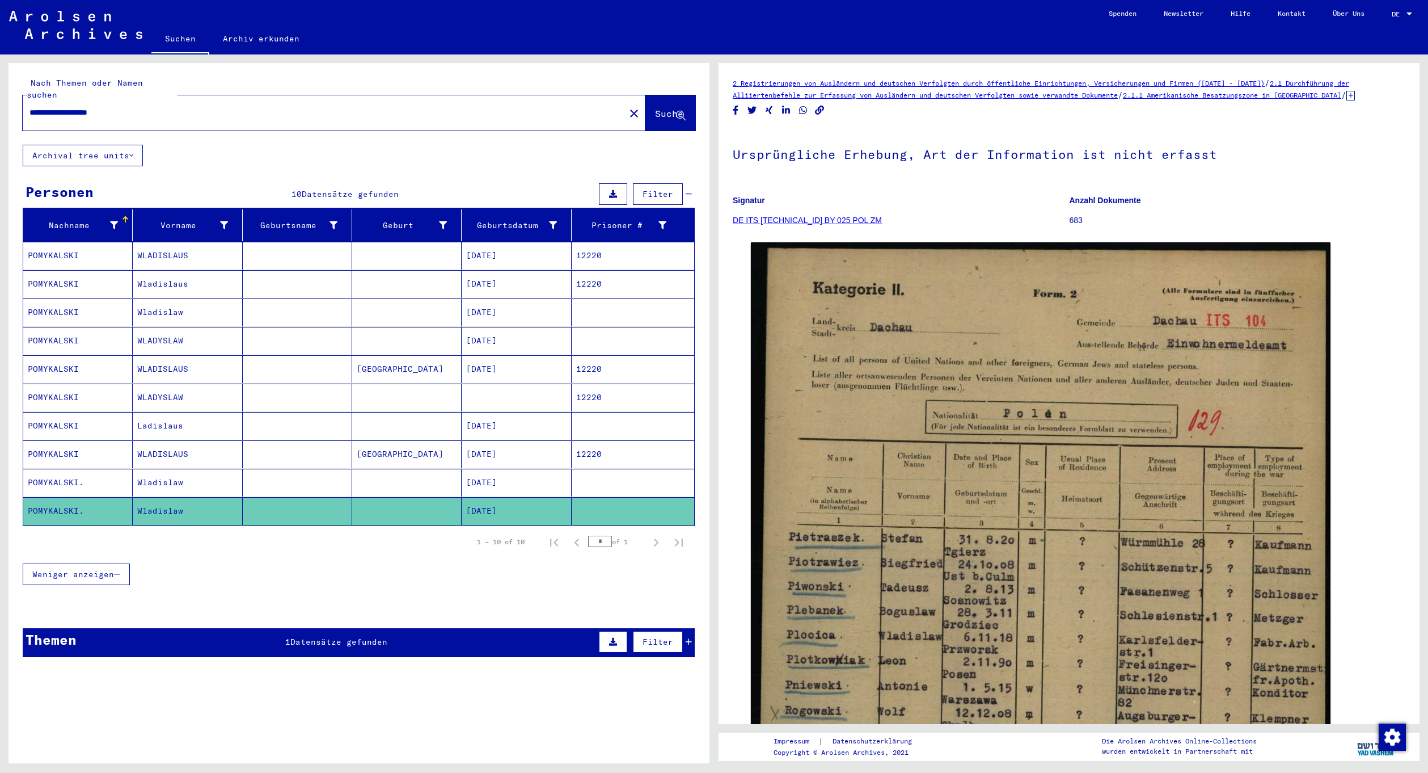
click at [514, 248] on mat-cell "12/18/1919" at bounding box center [516, 256] width 109 height 28
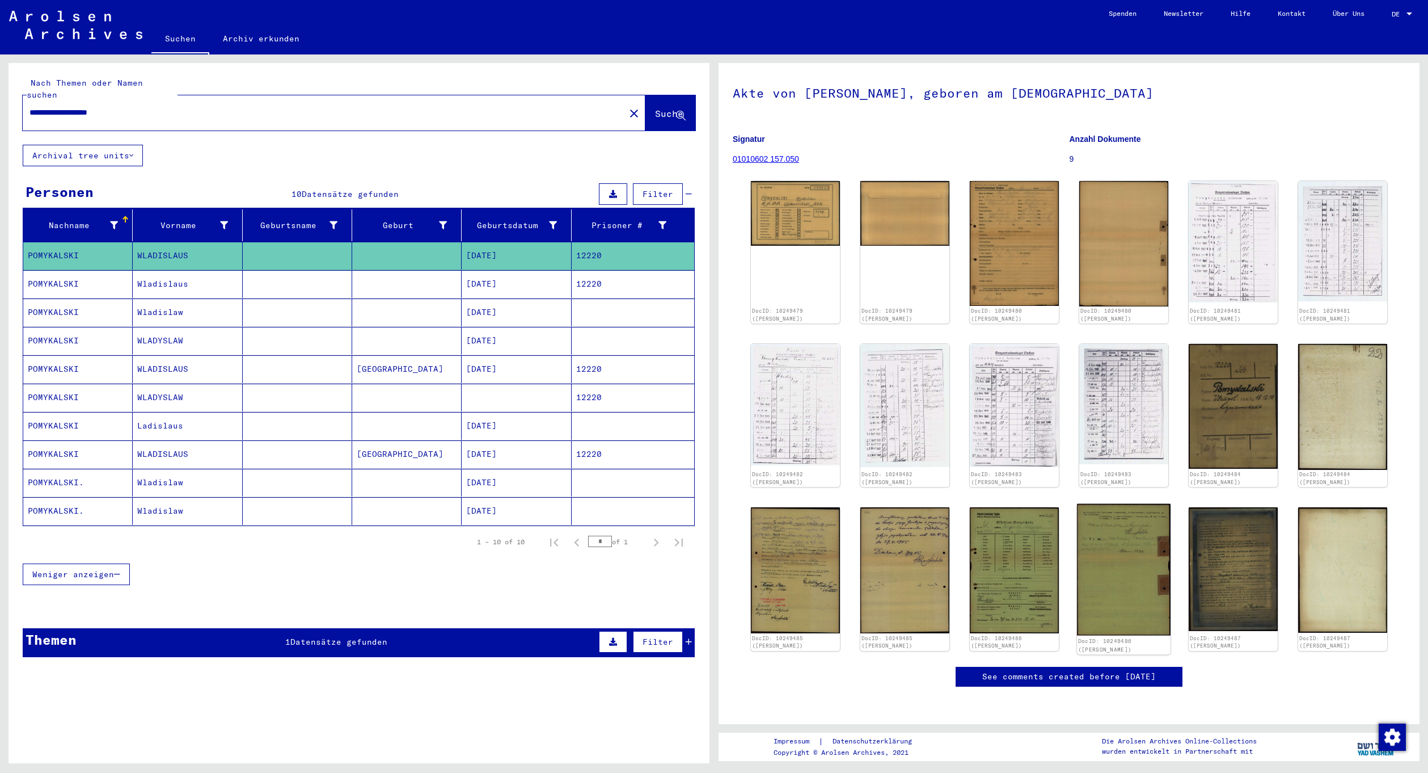
scroll to position [113, 0]
click at [802, 208] on div "DocID: 10249479 (WLADISLAUS POMYKALSKI)" at bounding box center [796, 252] width 94 height 149
click at [816, 178] on img at bounding box center [796, 212] width 94 height 68
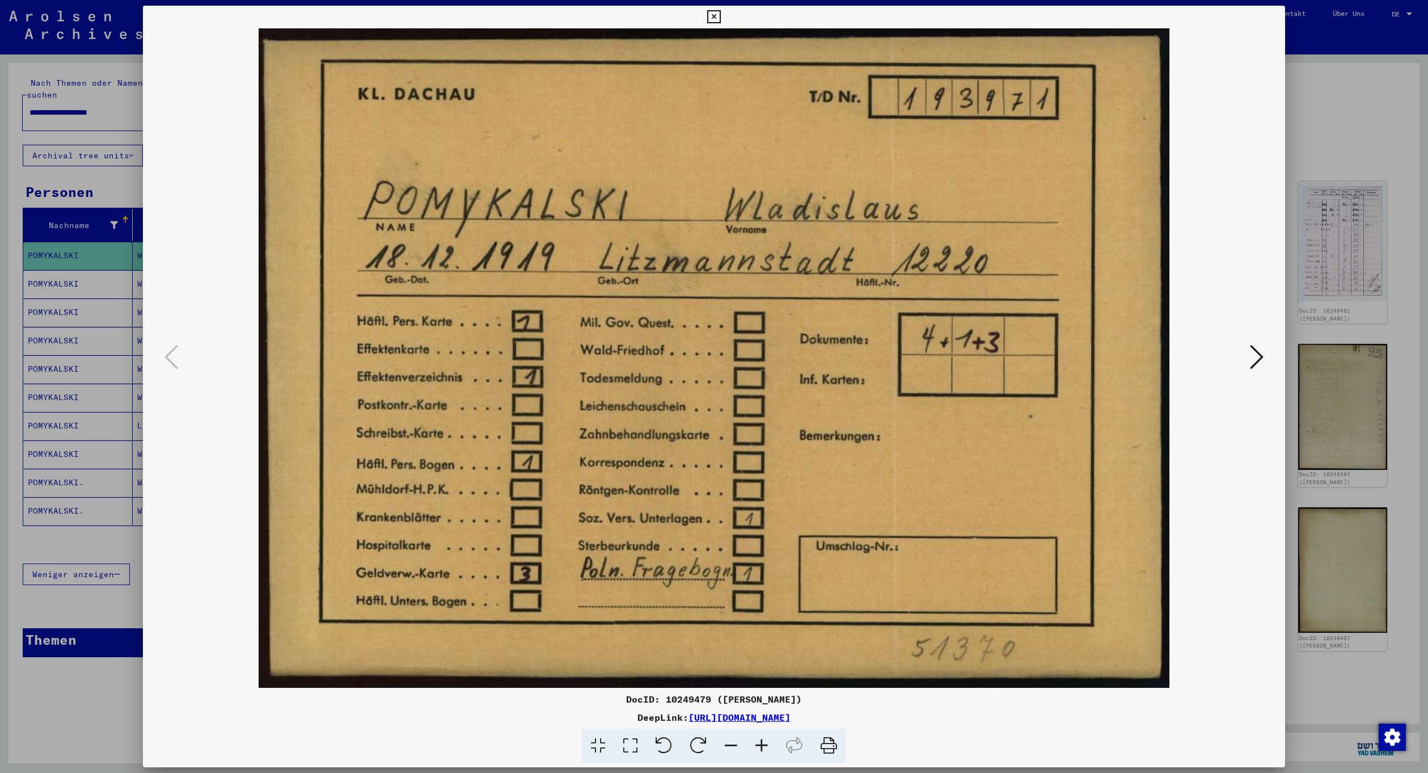
click at [1249, 355] on button at bounding box center [1257, 358] width 20 height 32
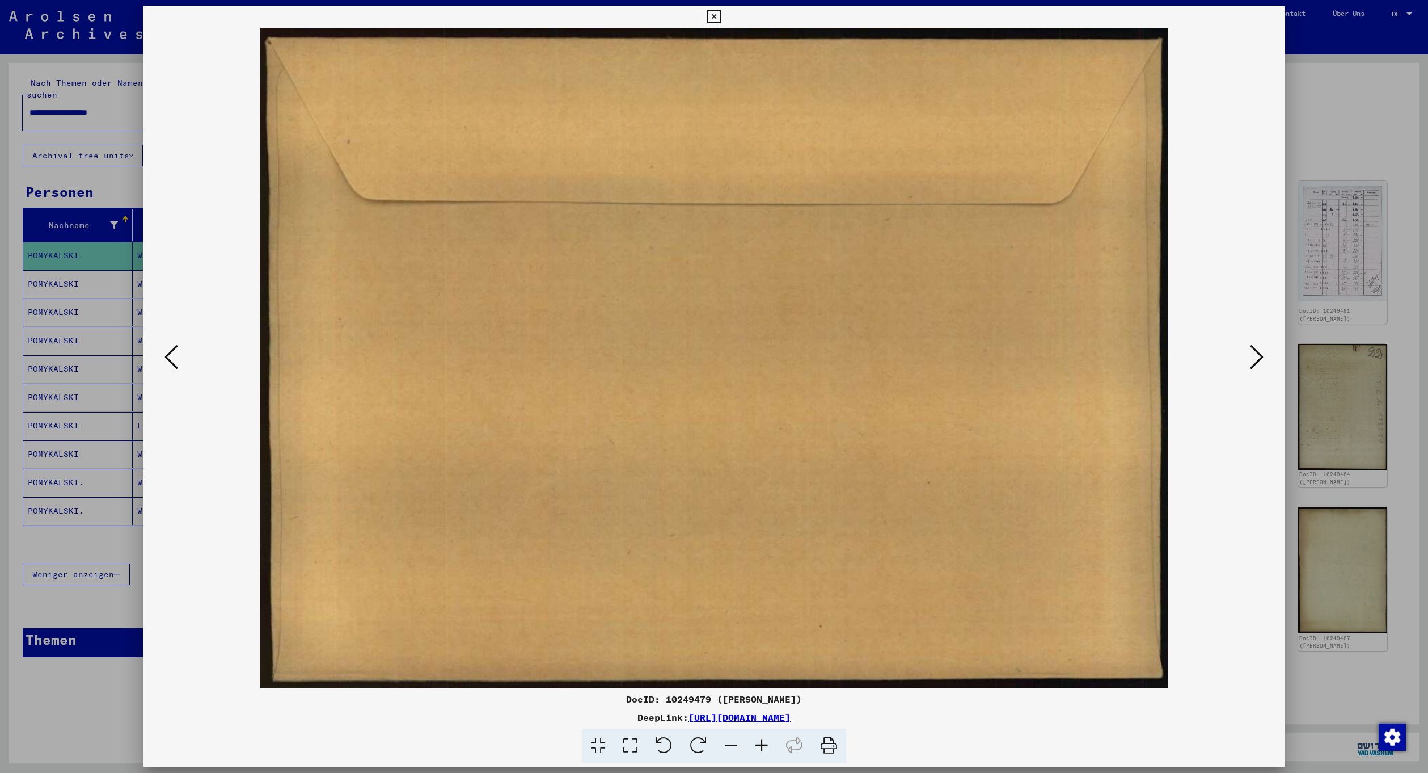
click at [1255, 357] on icon at bounding box center [1257, 356] width 14 height 27
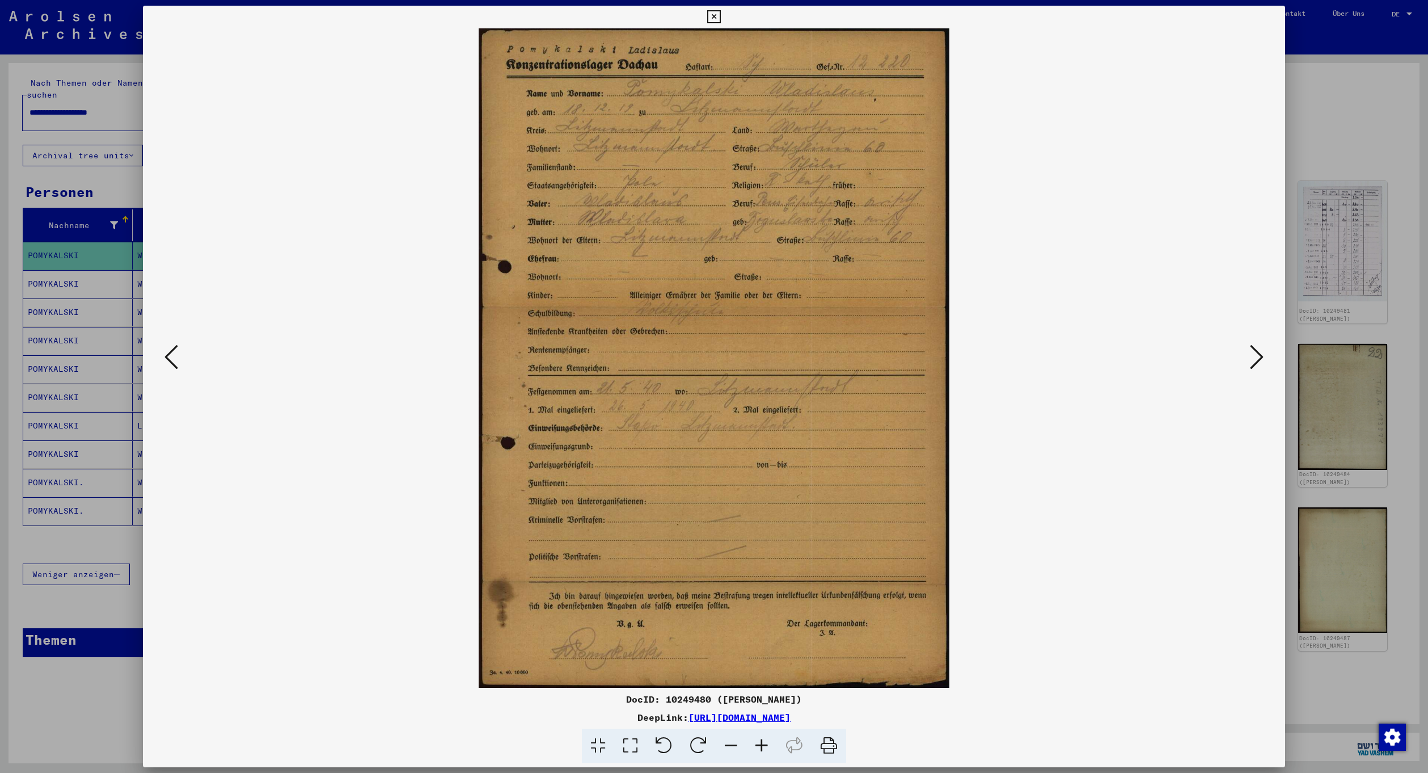
click at [1255, 357] on icon at bounding box center [1257, 356] width 14 height 27
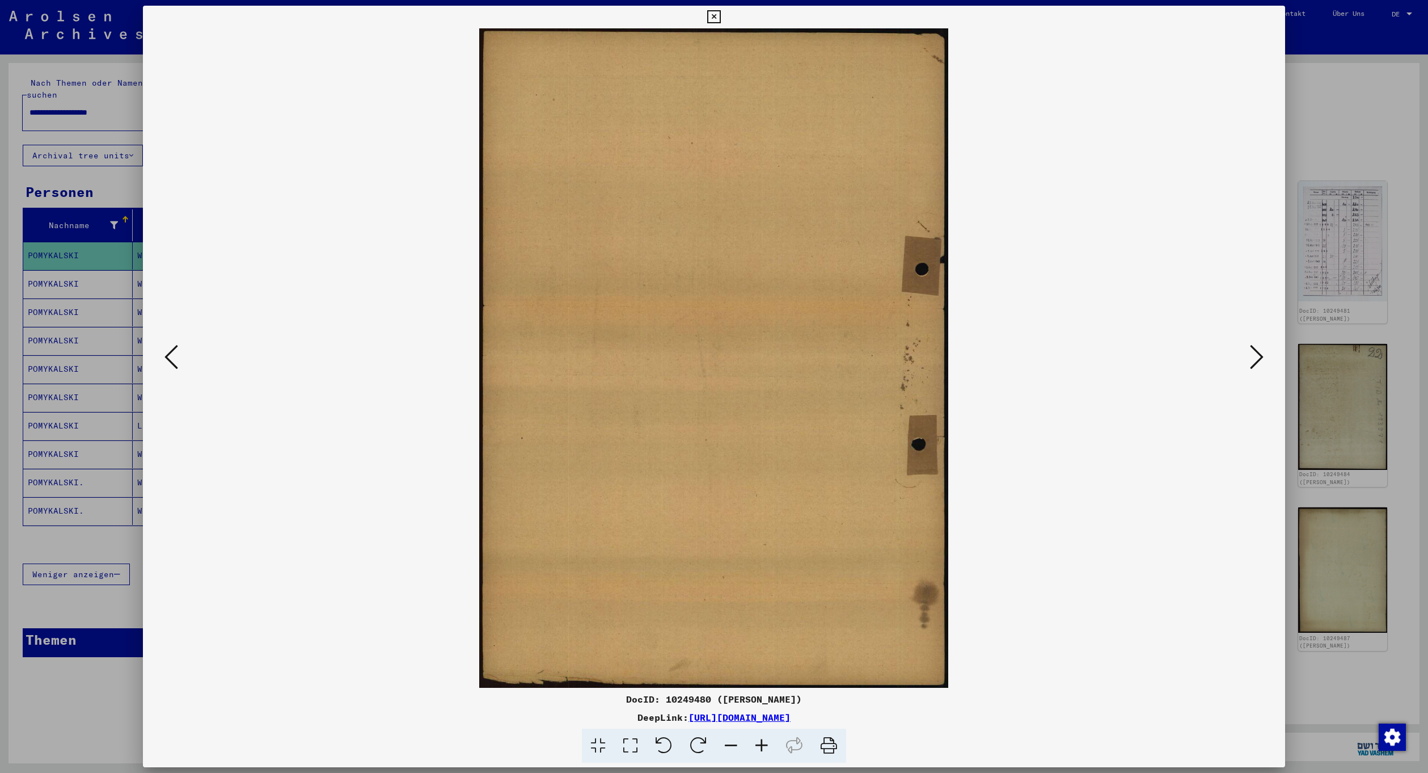
click at [1255, 357] on icon at bounding box center [1257, 356] width 14 height 27
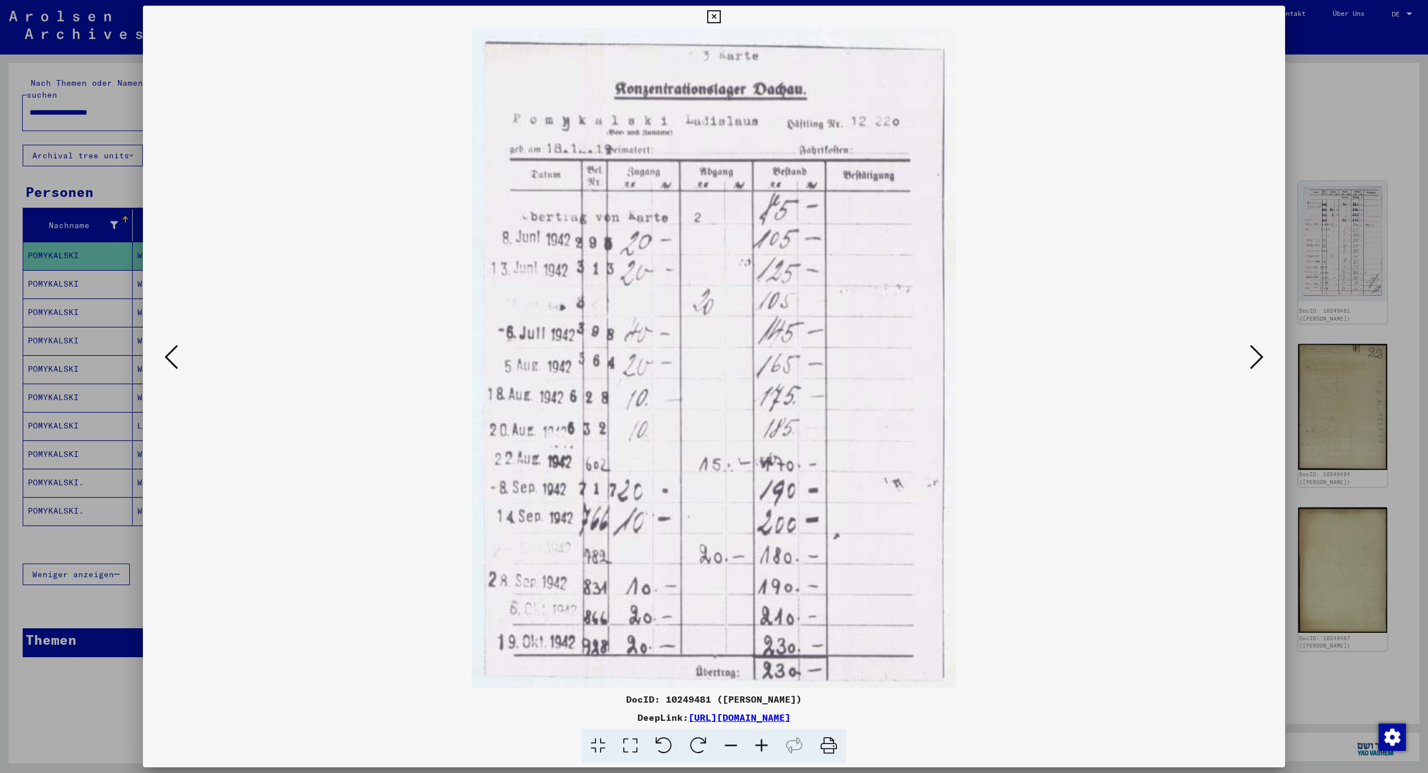
click at [1255, 358] on icon at bounding box center [1257, 356] width 14 height 27
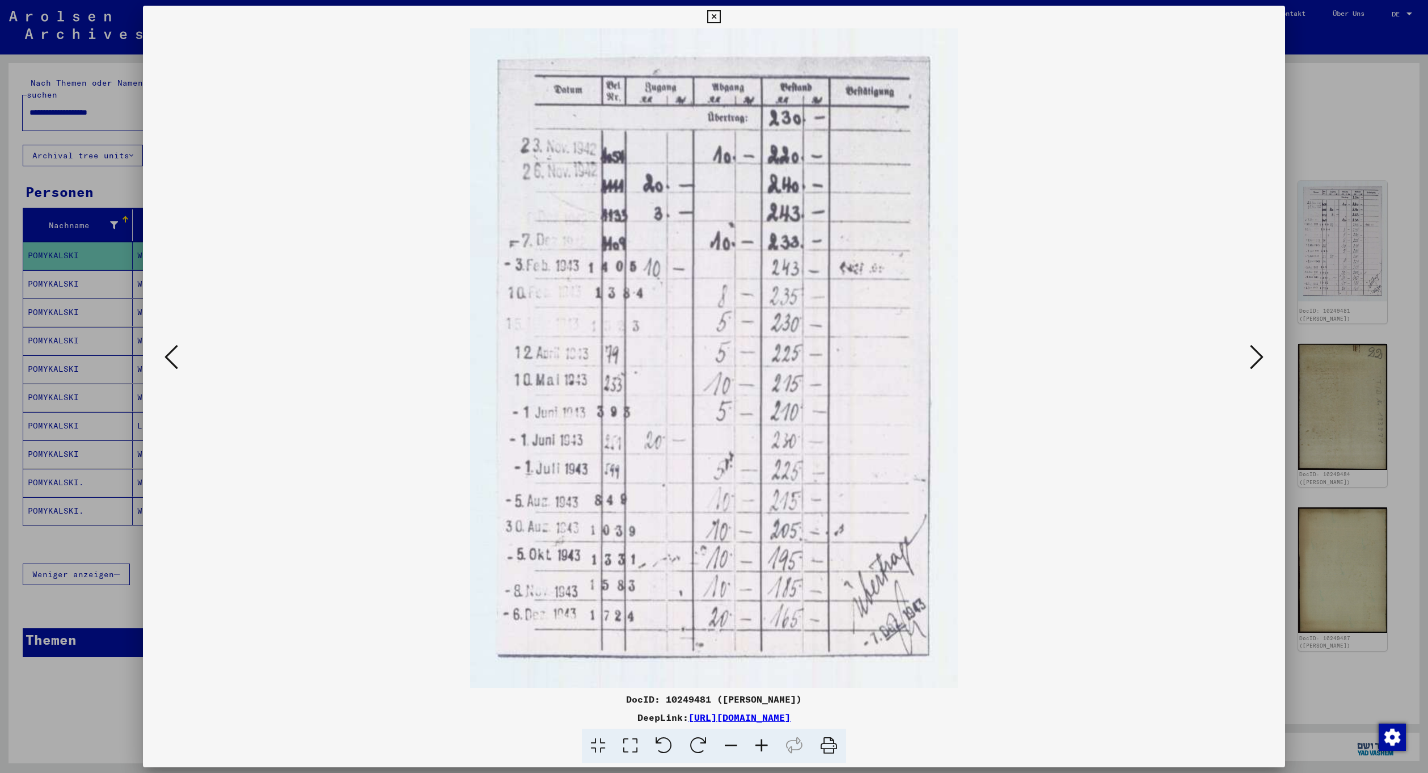
click at [1255, 359] on icon at bounding box center [1257, 356] width 14 height 27
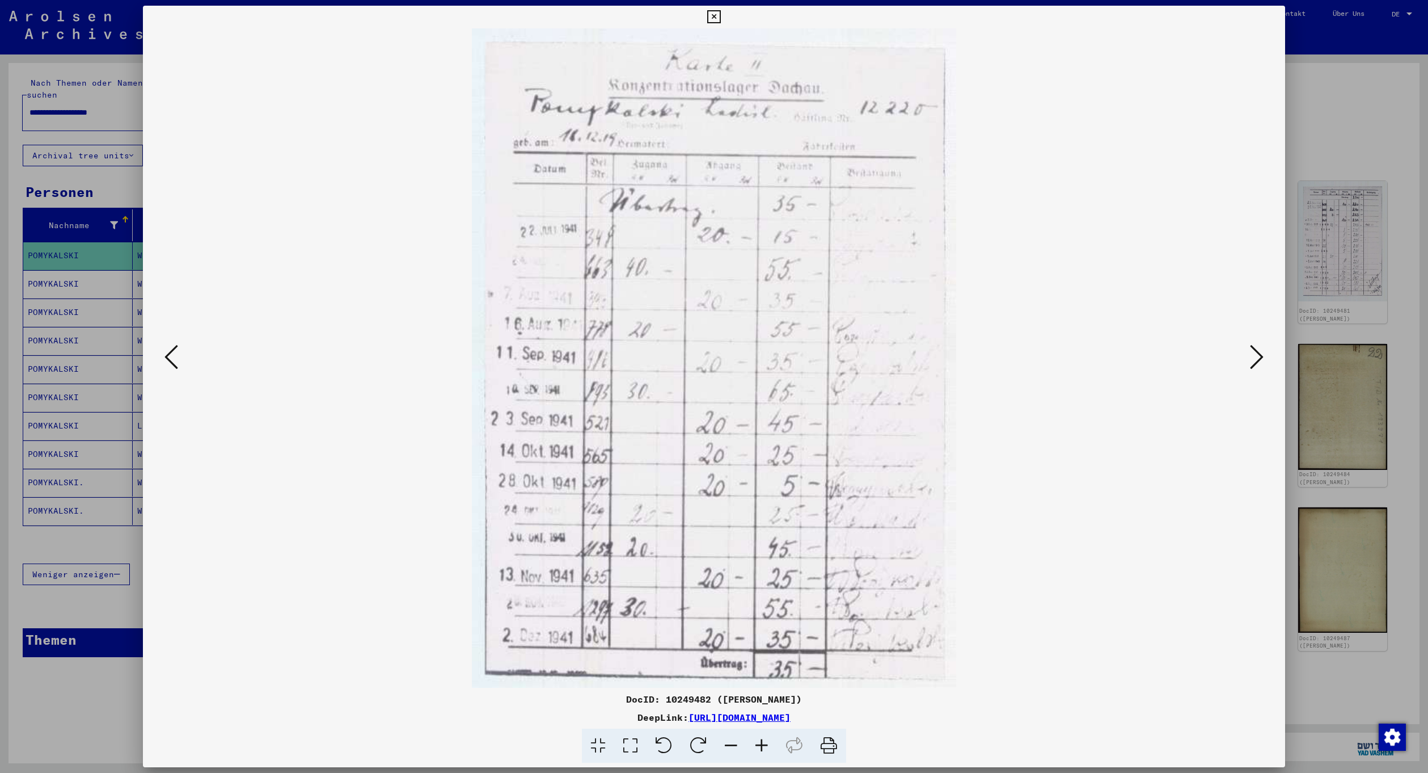
click at [1255, 359] on icon at bounding box center [1257, 356] width 14 height 27
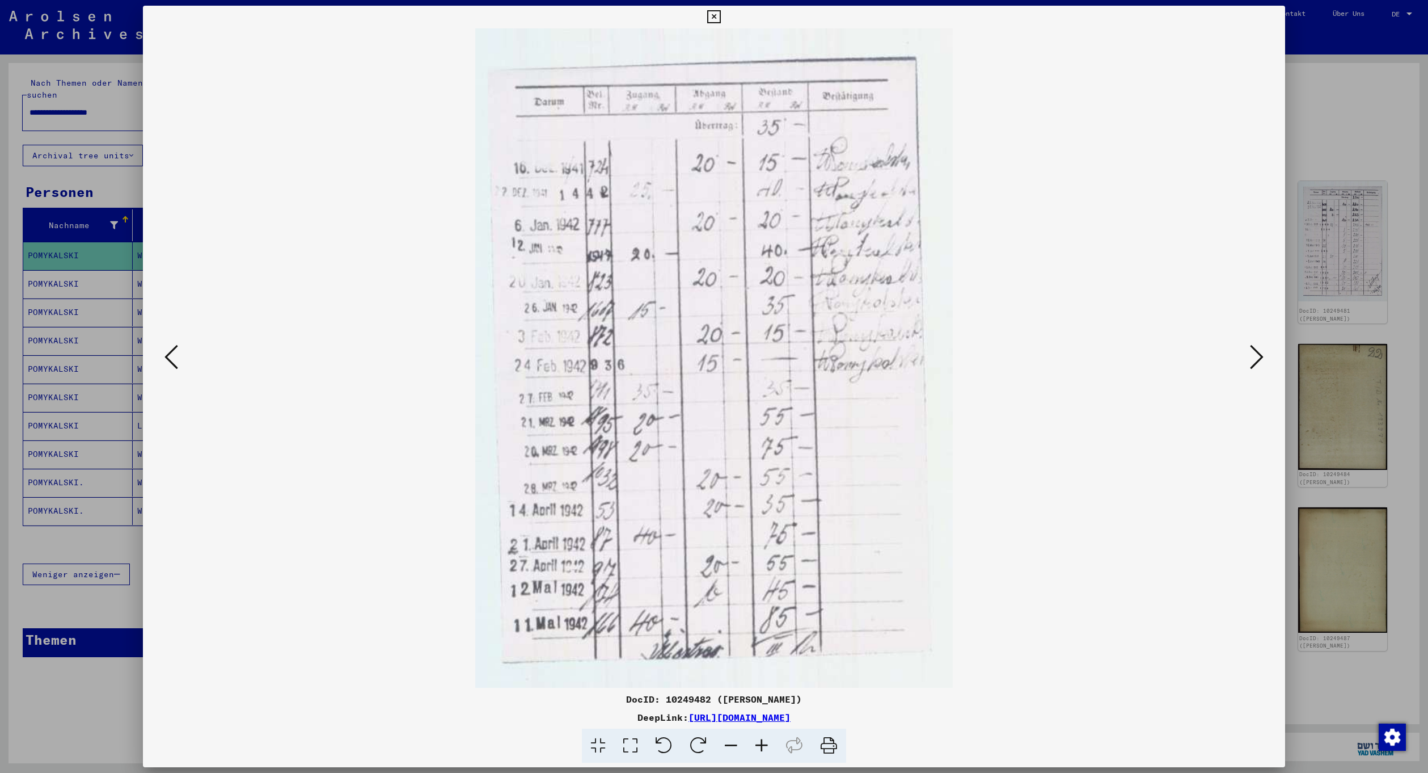
click at [1255, 359] on icon at bounding box center [1257, 356] width 14 height 27
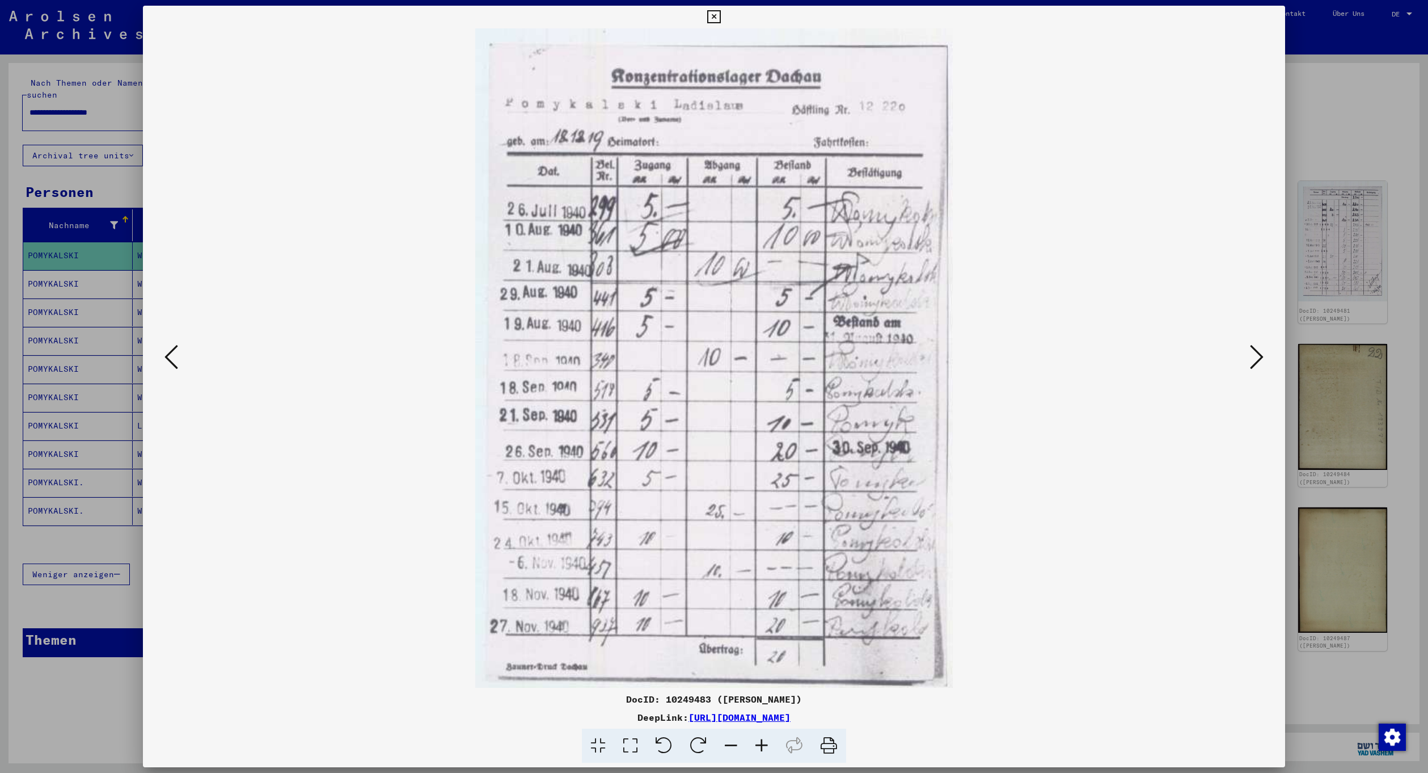
click at [1255, 359] on icon at bounding box center [1257, 356] width 14 height 27
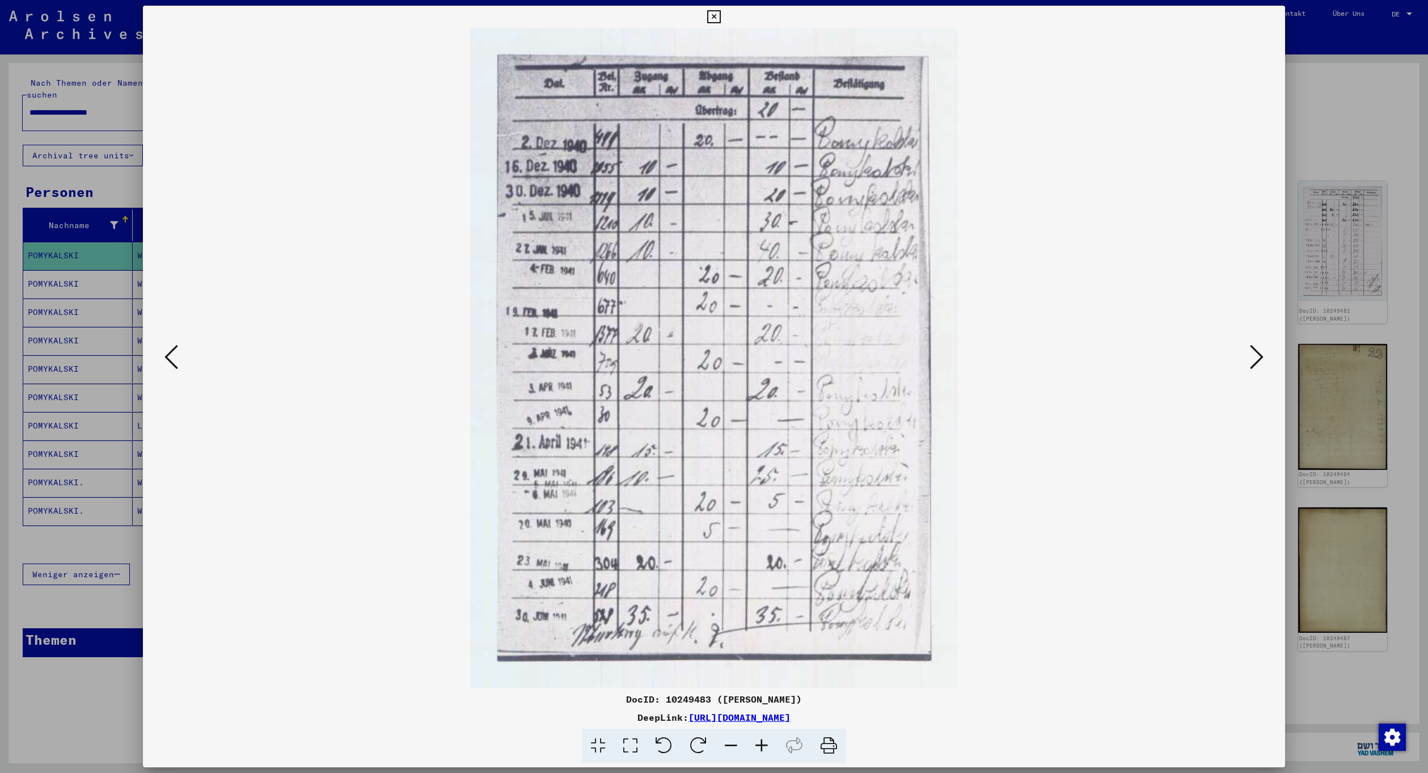
click at [1255, 359] on icon at bounding box center [1257, 356] width 14 height 27
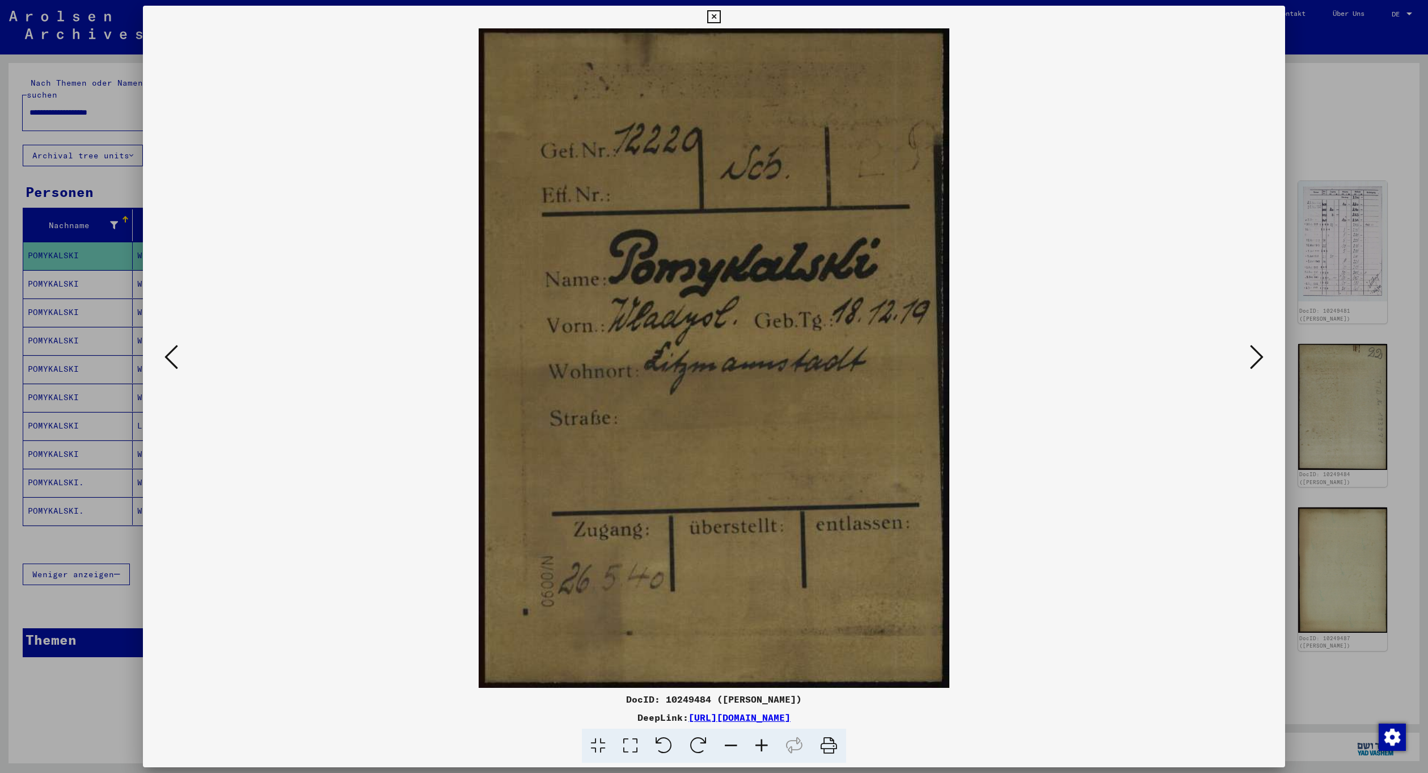
click at [1255, 359] on icon at bounding box center [1257, 356] width 14 height 27
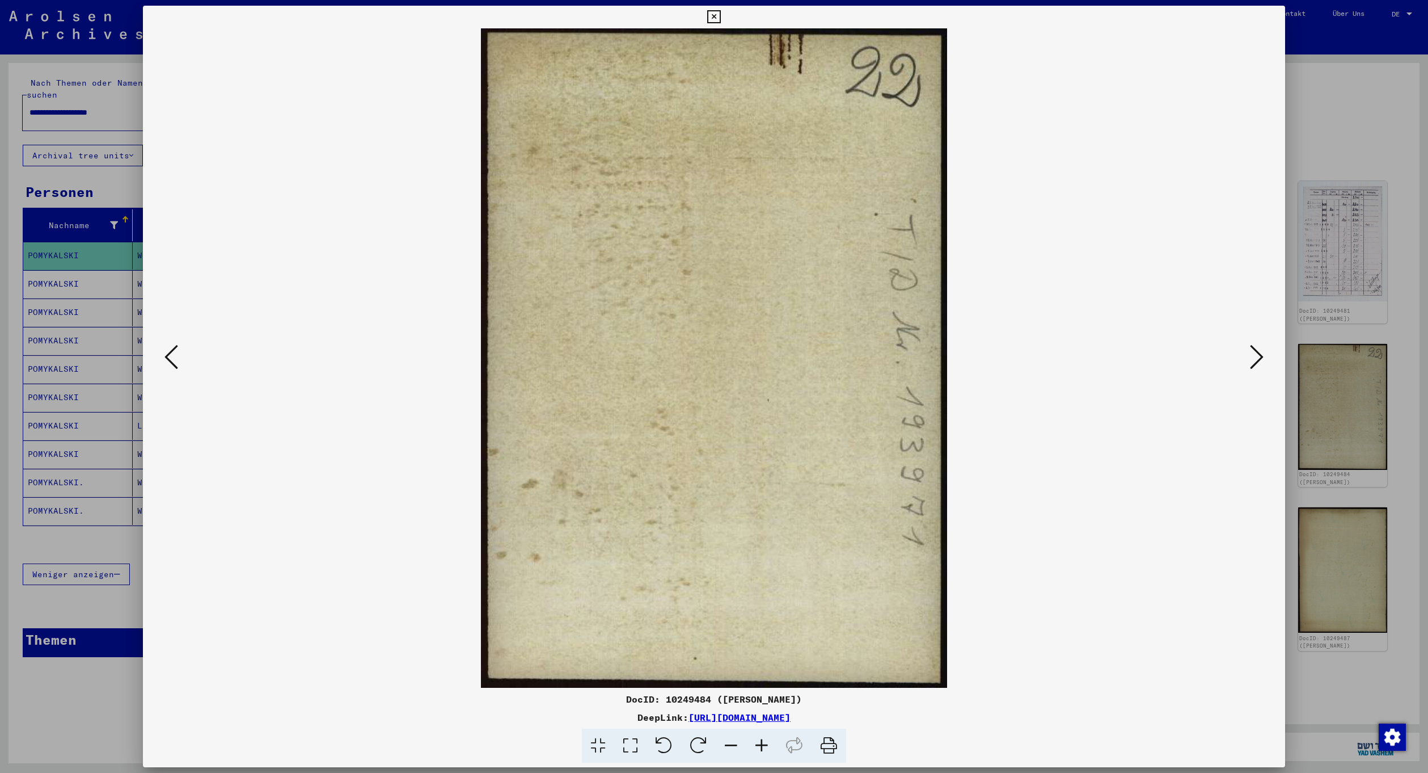
click at [1256, 359] on icon at bounding box center [1257, 356] width 14 height 27
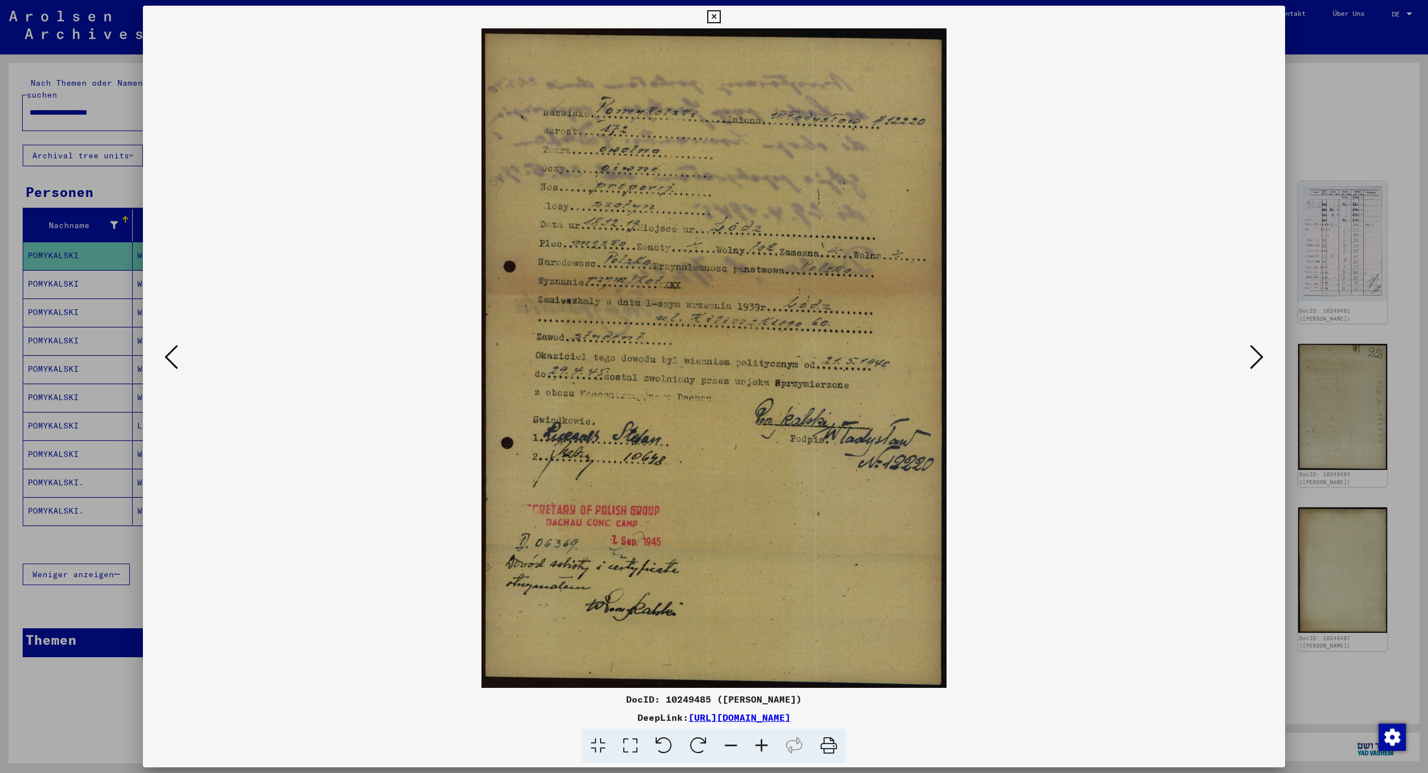
click at [1256, 359] on icon at bounding box center [1257, 356] width 14 height 27
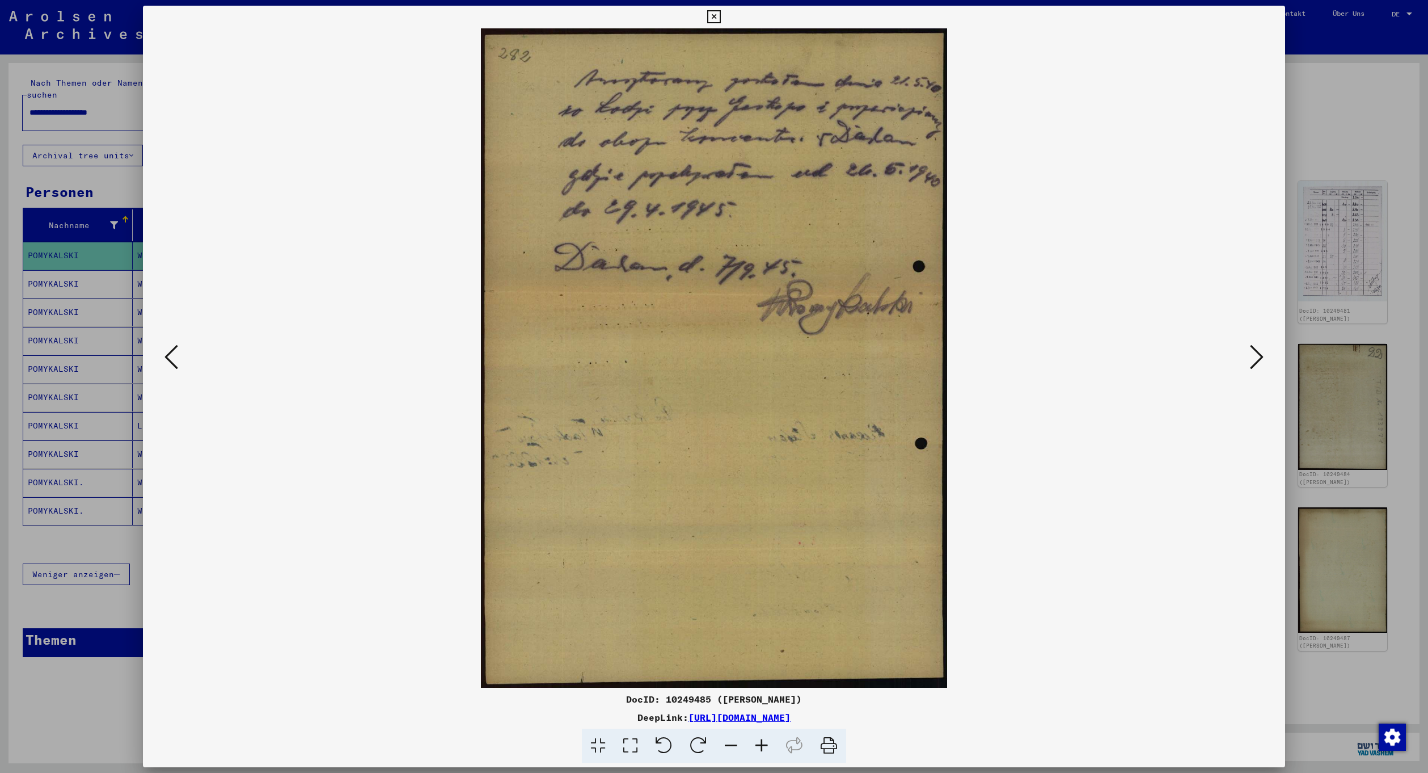
click at [1256, 359] on icon at bounding box center [1257, 356] width 14 height 27
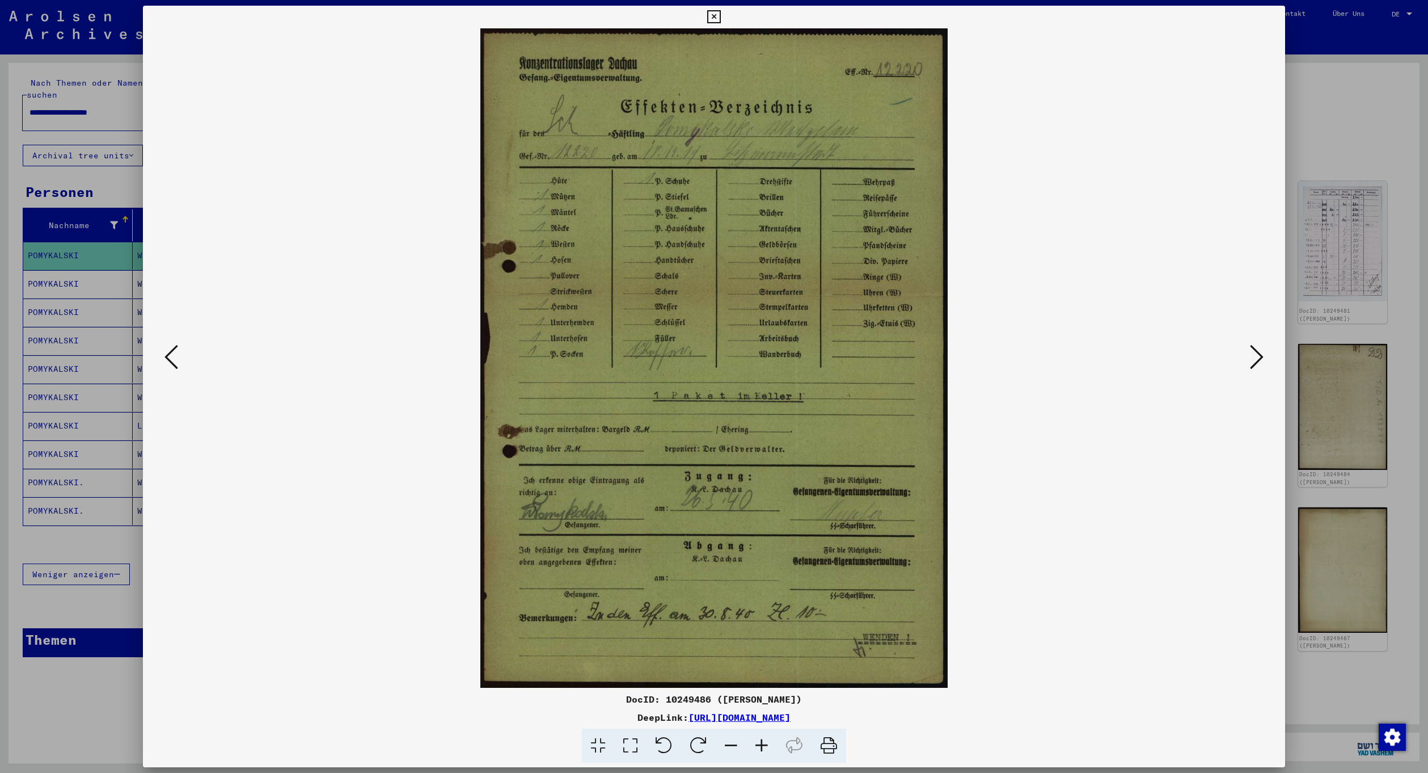
click at [1256, 359] on icon at bounding box center [1257, 356] width 14 height 27
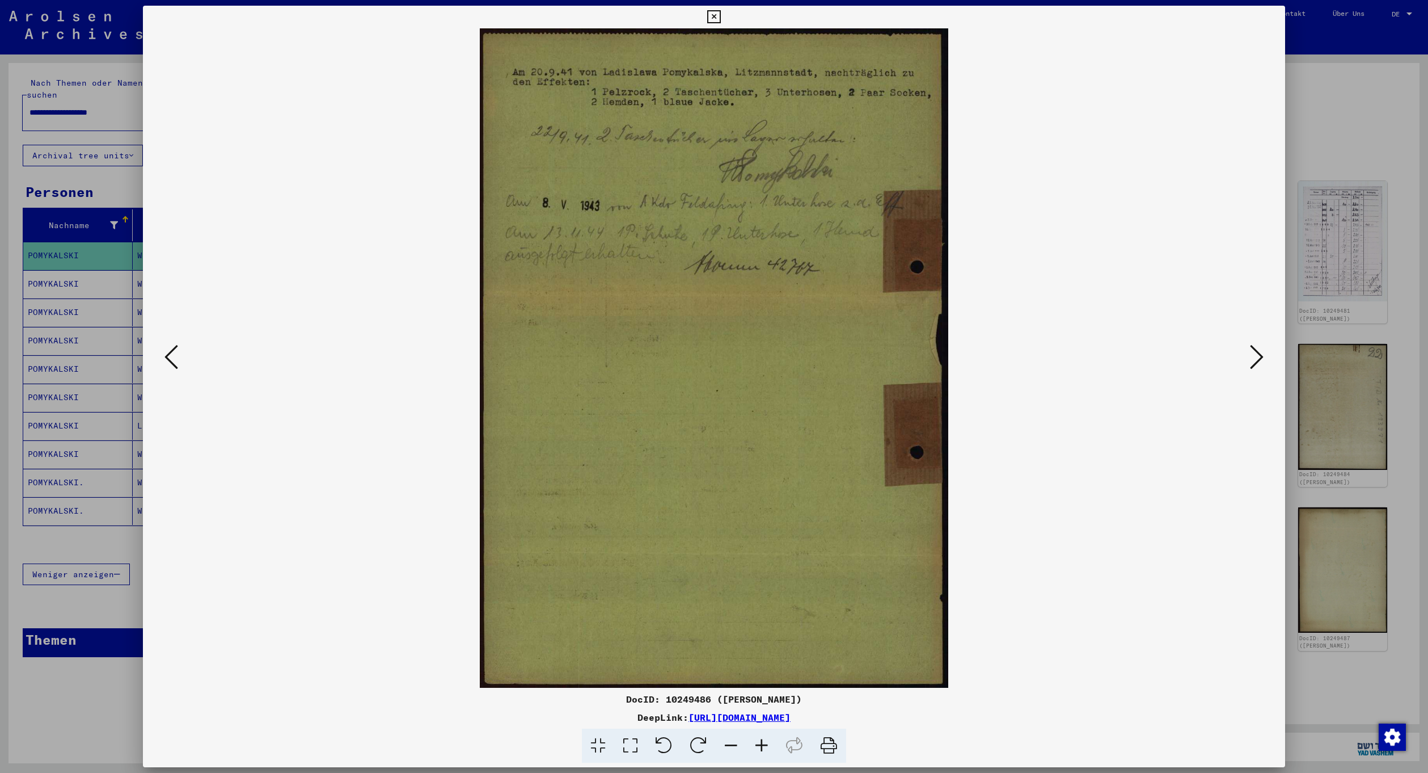
click at [1256, 359] on icon at bounding box center [1257, 356] width 14 height 27
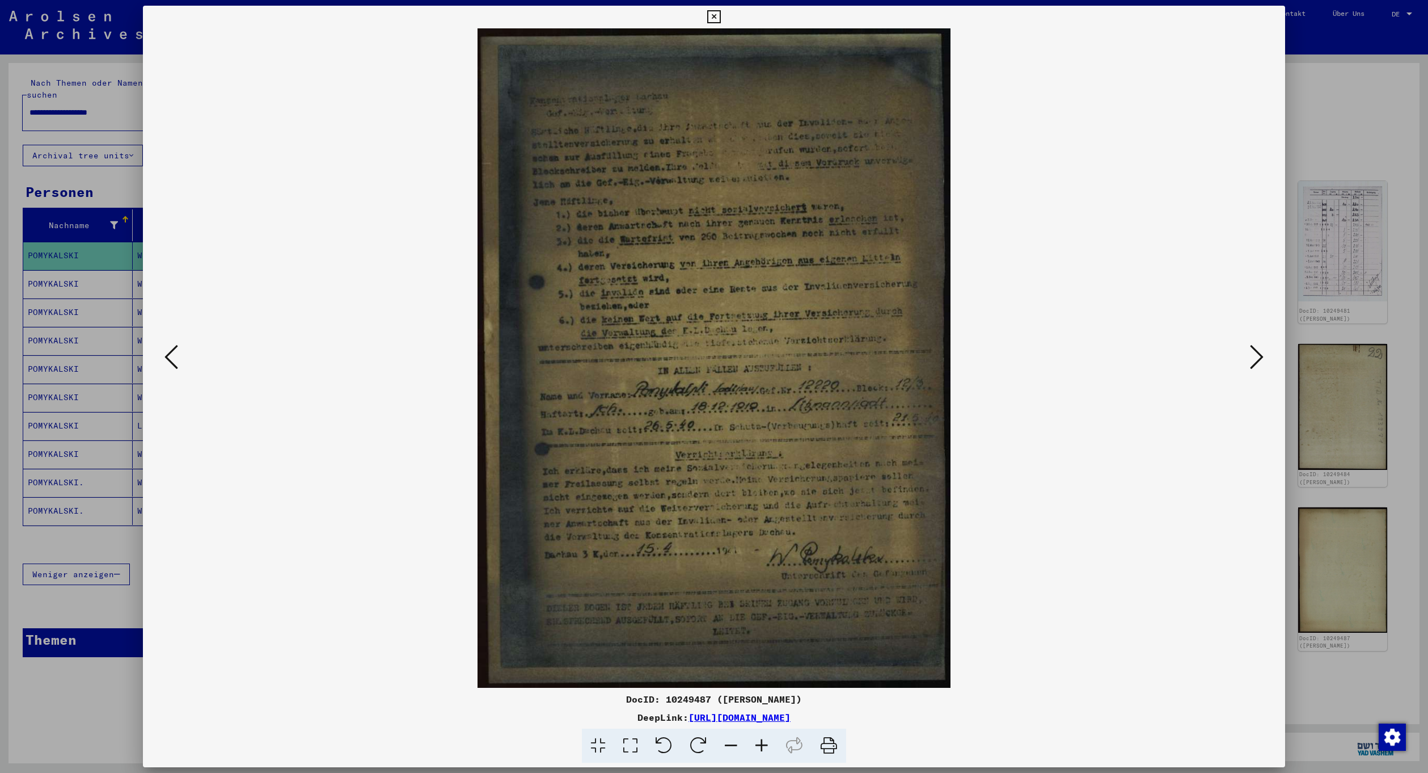
click at [1256, 359] on icon at bounding box center [1257, 356] width 14 height 27
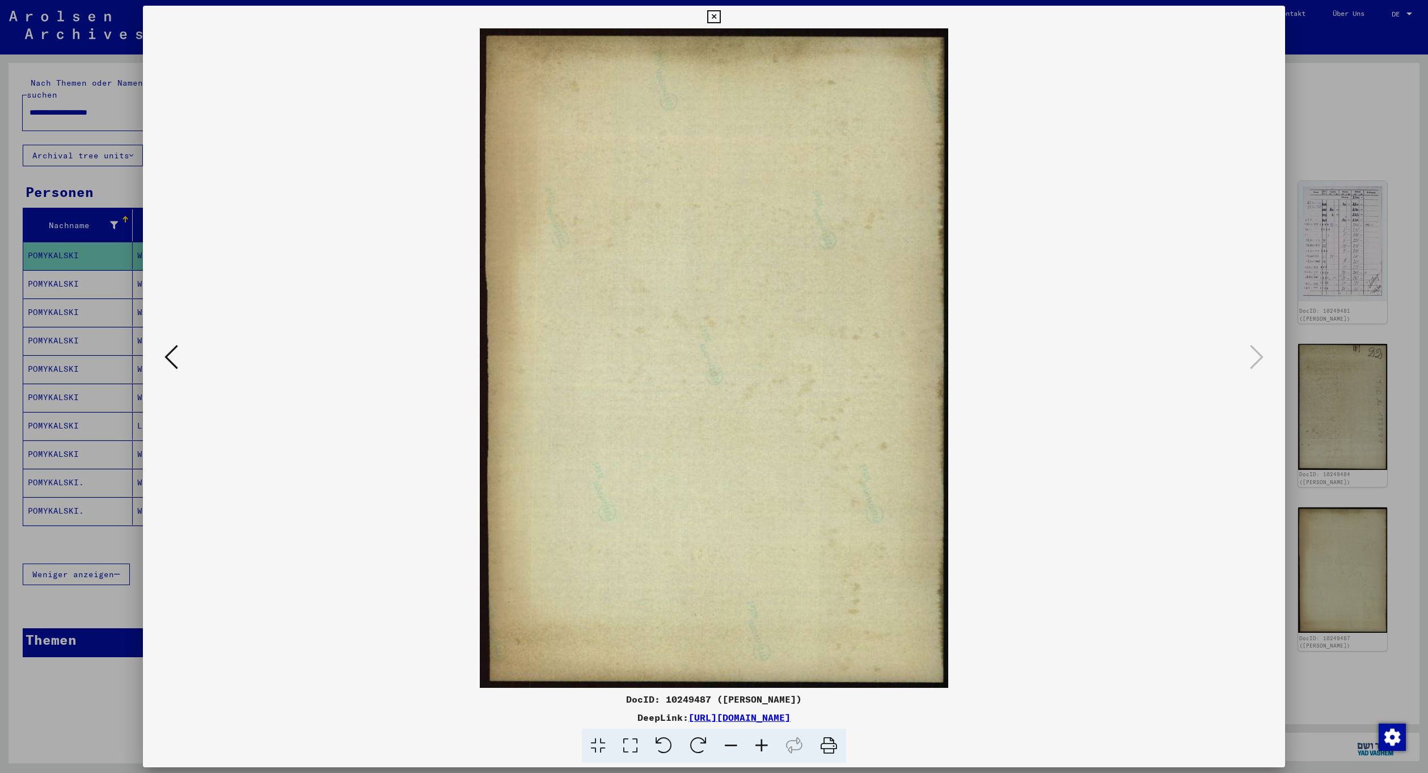
click at [1343, 412] on div at bounding box center [714, 386] width 1428 height 773
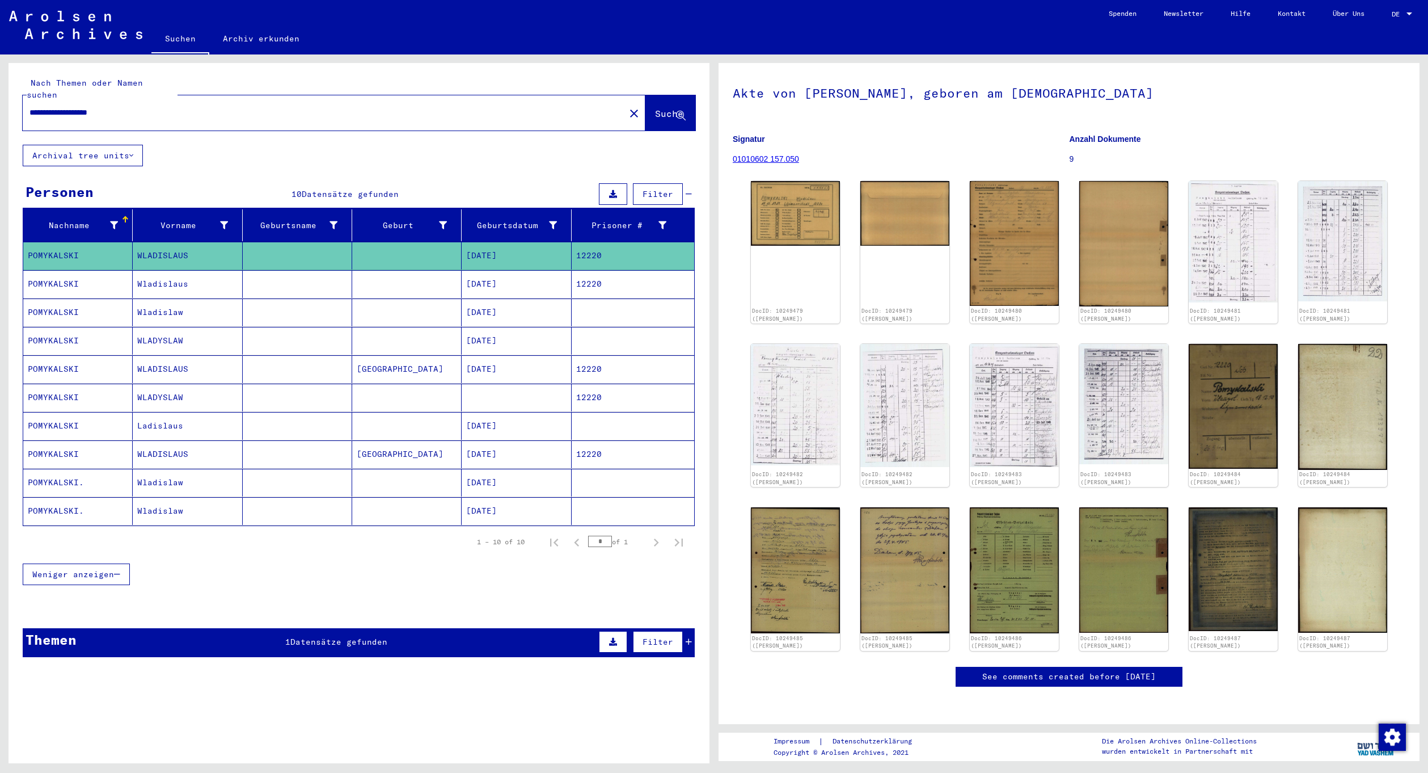
click at [625, 277] on mat-cell "12220" at bounding box center [633, 284] width 123 height 28
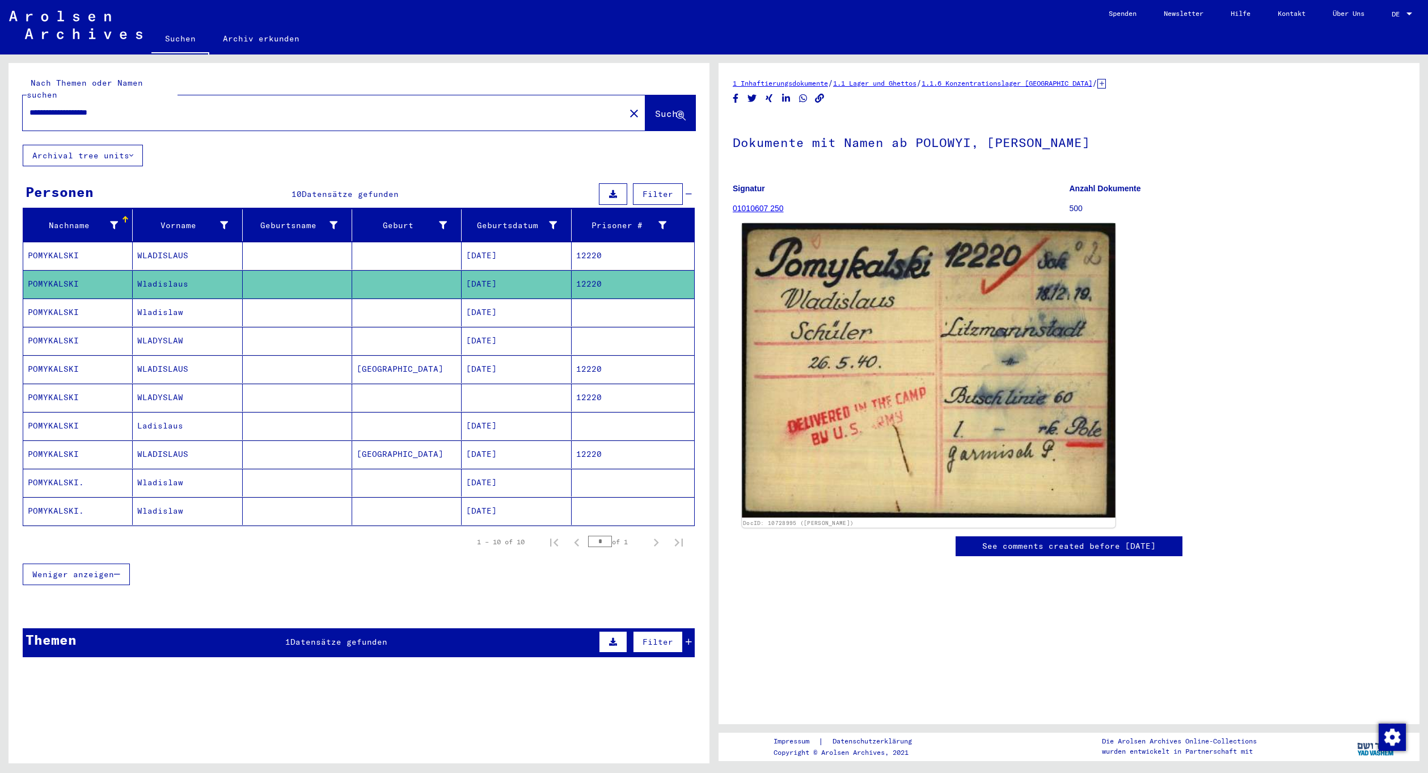
click at [928, 414] on img at bounding box center [928, 370] width 373 height 294
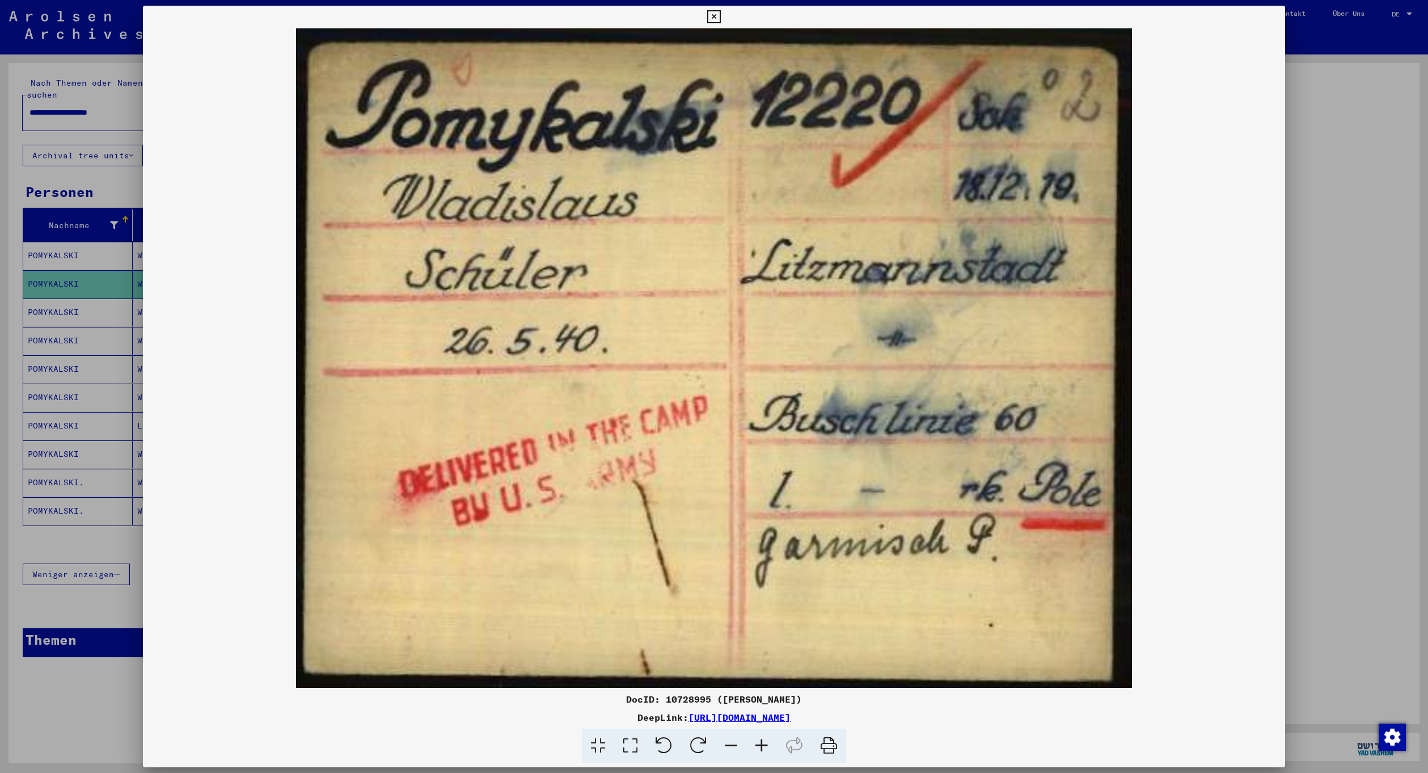
click at [1211, 368] on img at bounding box center [714, 357] width 1143 height 659
click at [1343, 380] on div at bounding box center [714, 386] width 1428 height 773
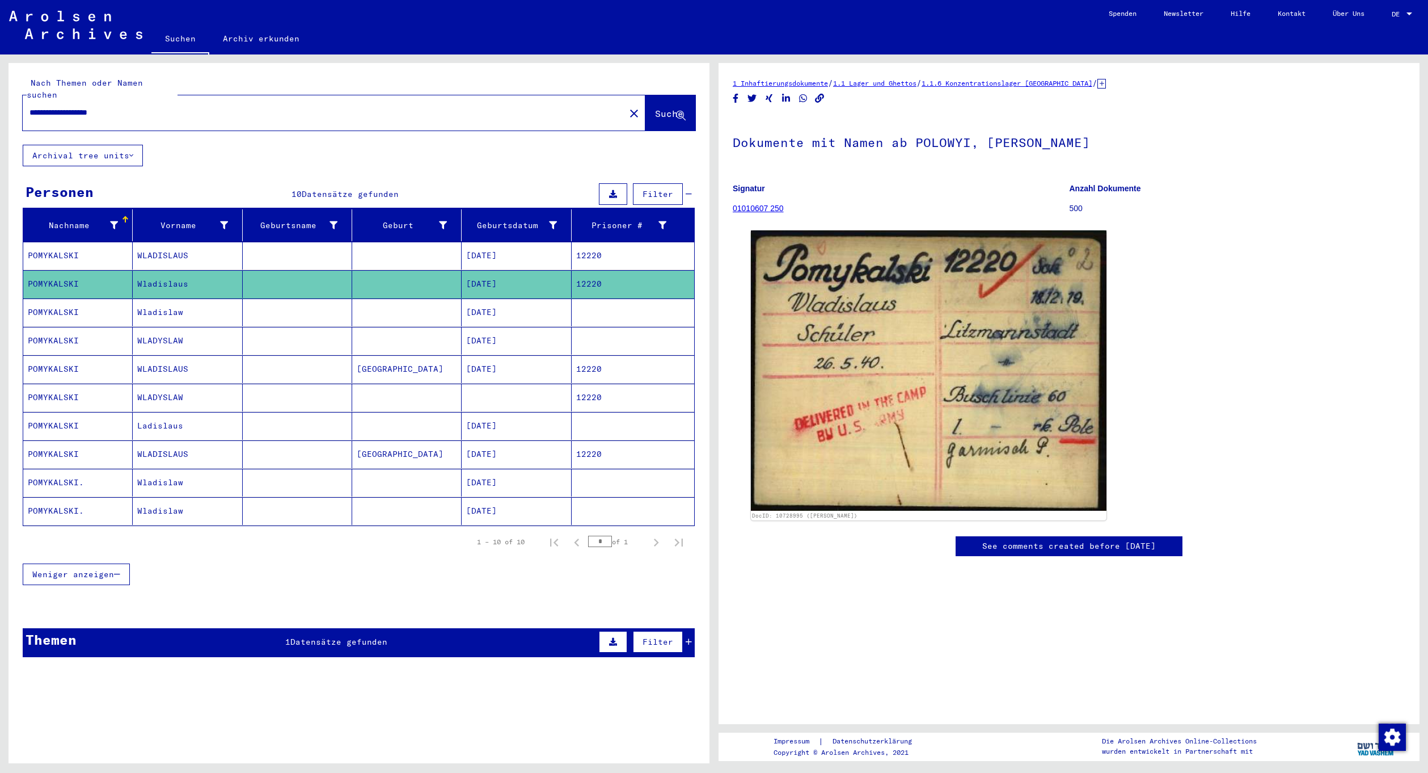
drag, startPoint x: 519, startPoint y: 284, endPoint x: 521, endPoint y: 292, distance: 8.3
click at [520, 284] on mat-cell "12/18/1919" at bounding box center [516, 284] width 109 height 28
click at [523, 298] on mat-cell "12/18/1919" at bounding box center [516, 312] width 109 height 28
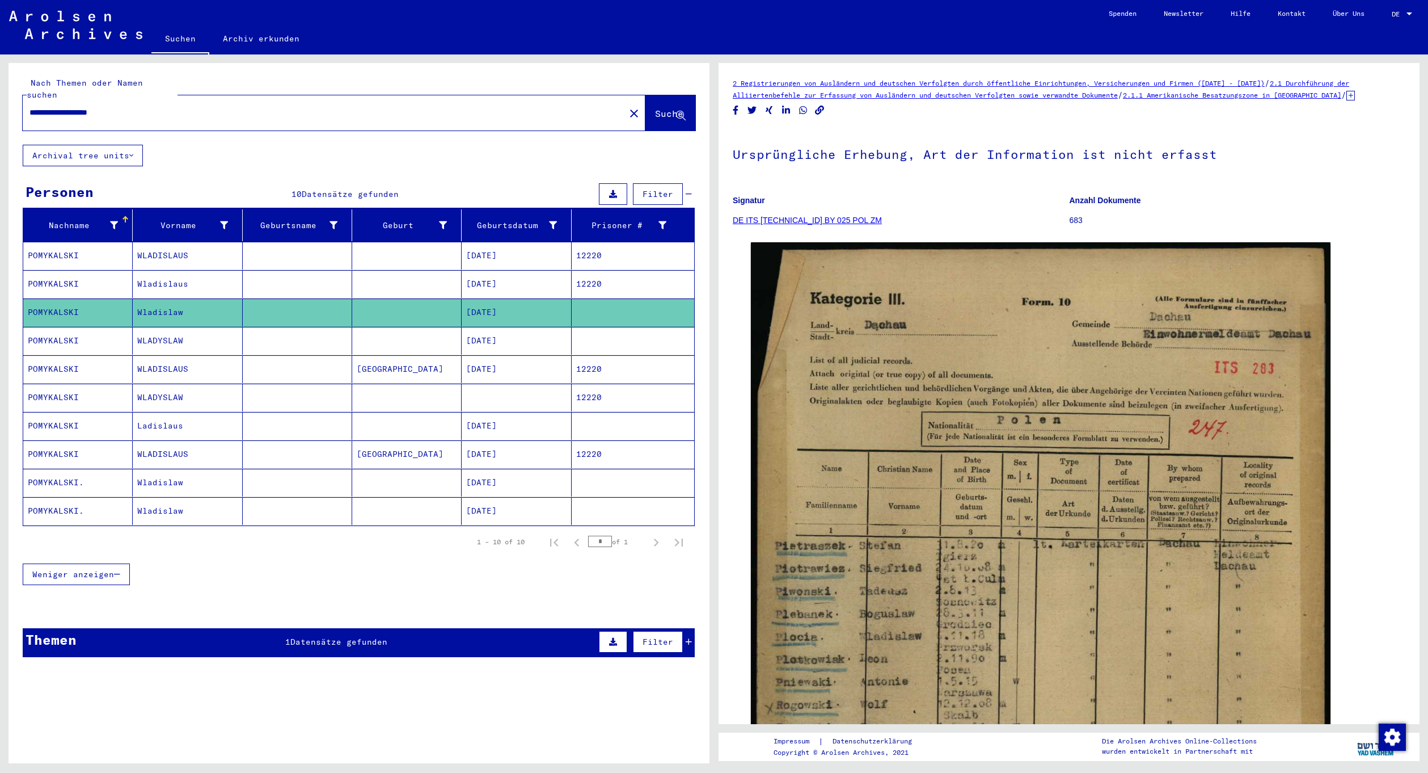
click at [542, 335] on mat-cell "12/18/1919" at bounding box center [516, 341] width 109 height 28
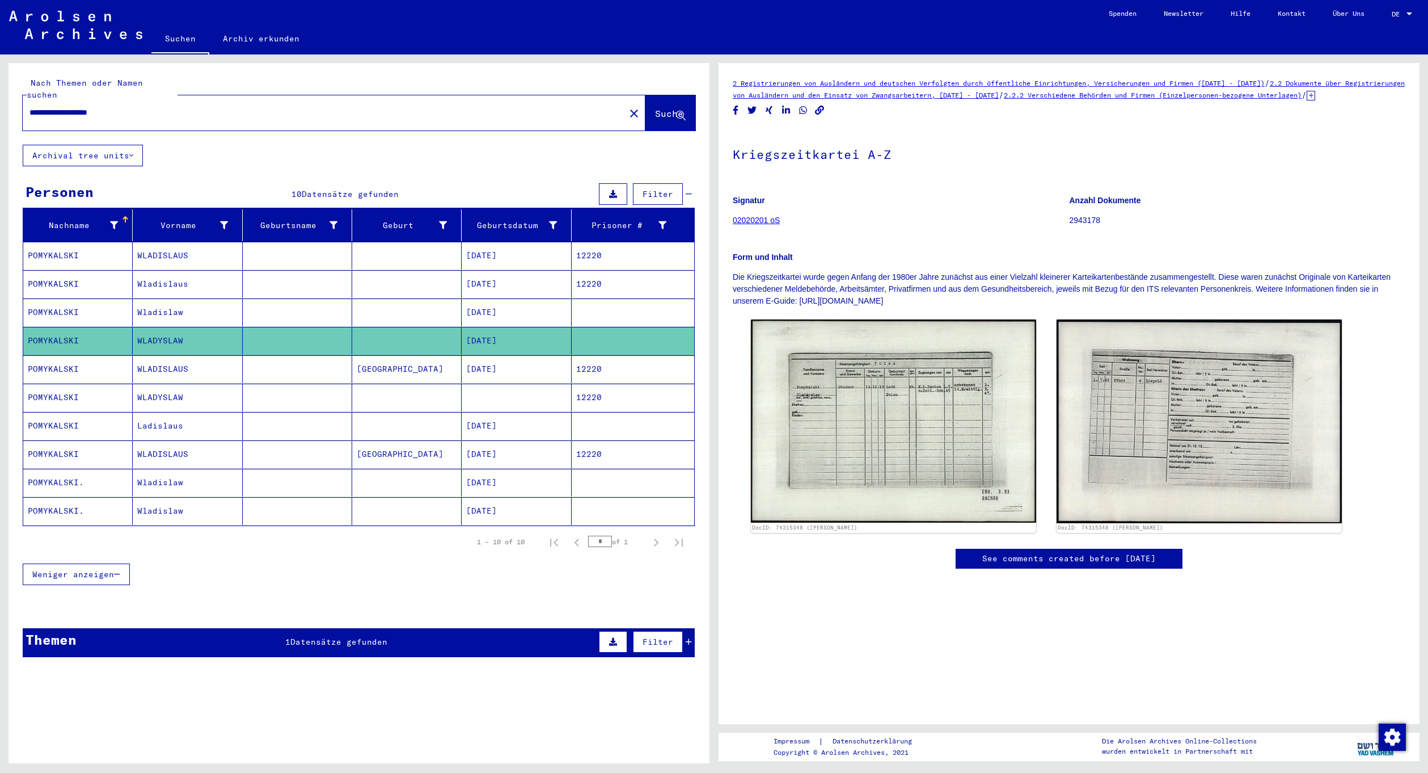
click at [547, 356] on mat-cell "12/18/1919" at bounding box center [516, 369] width 109 height 28
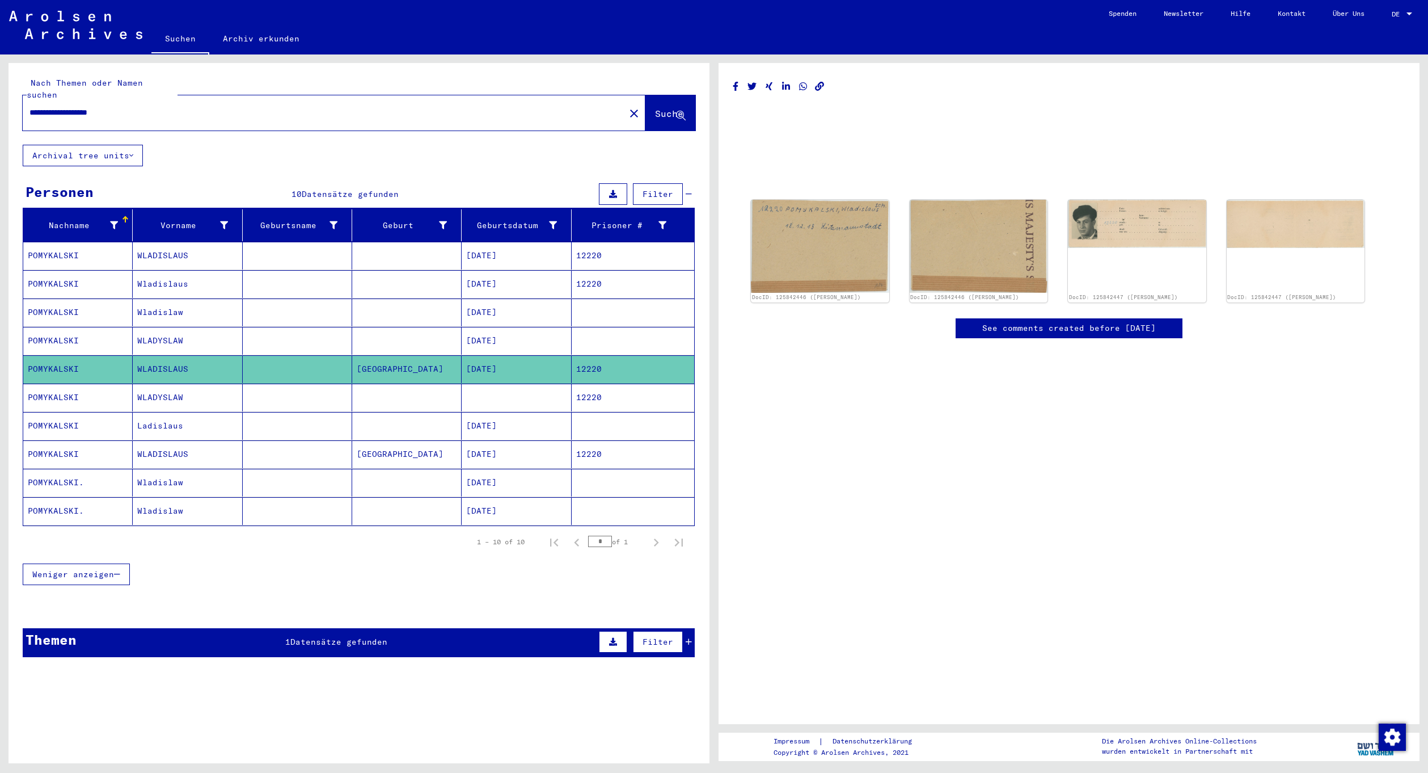
click at [545, 327] on mat-cell "12/18/1919" at bounding box center [516, 341] width 109 height 28
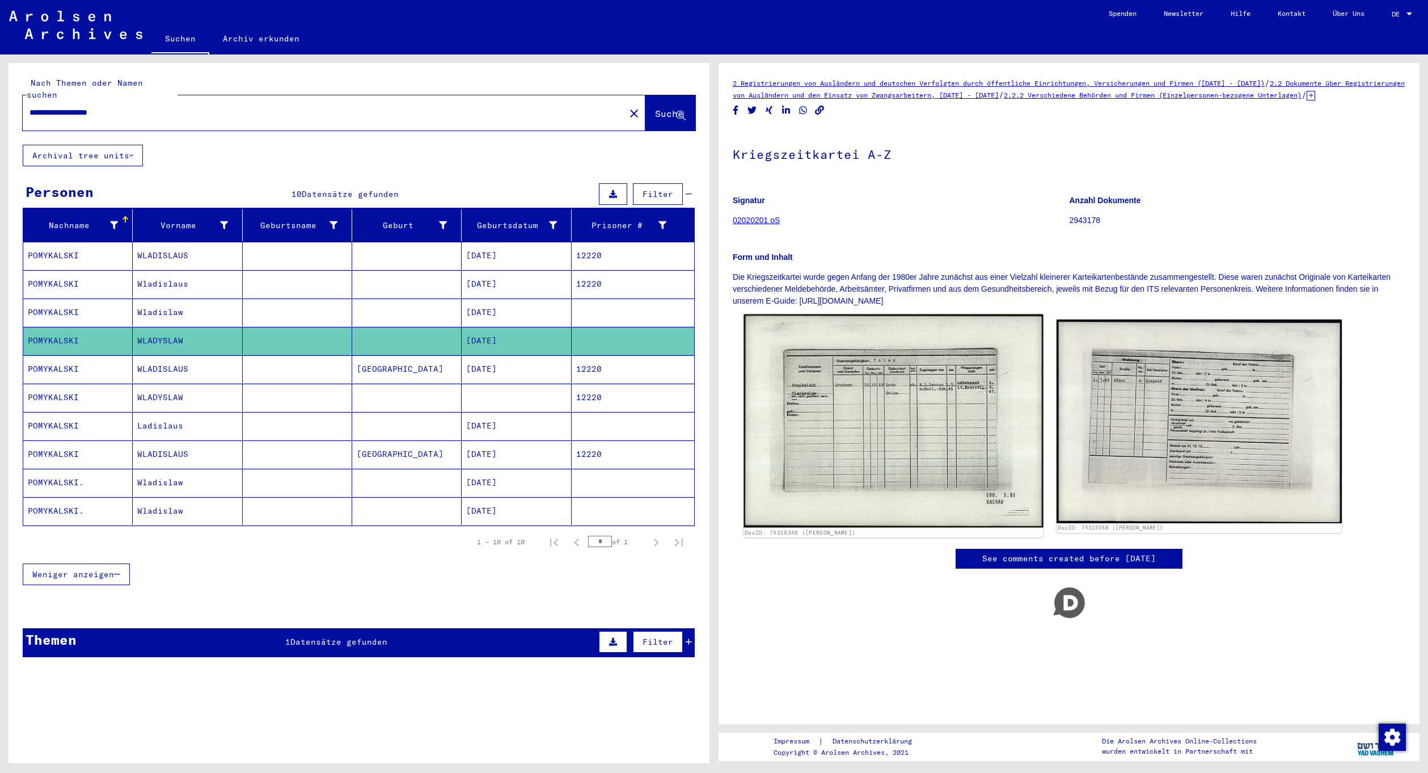
click at [864, 440] on img at bounding box center [894, 420] width 300 height 213
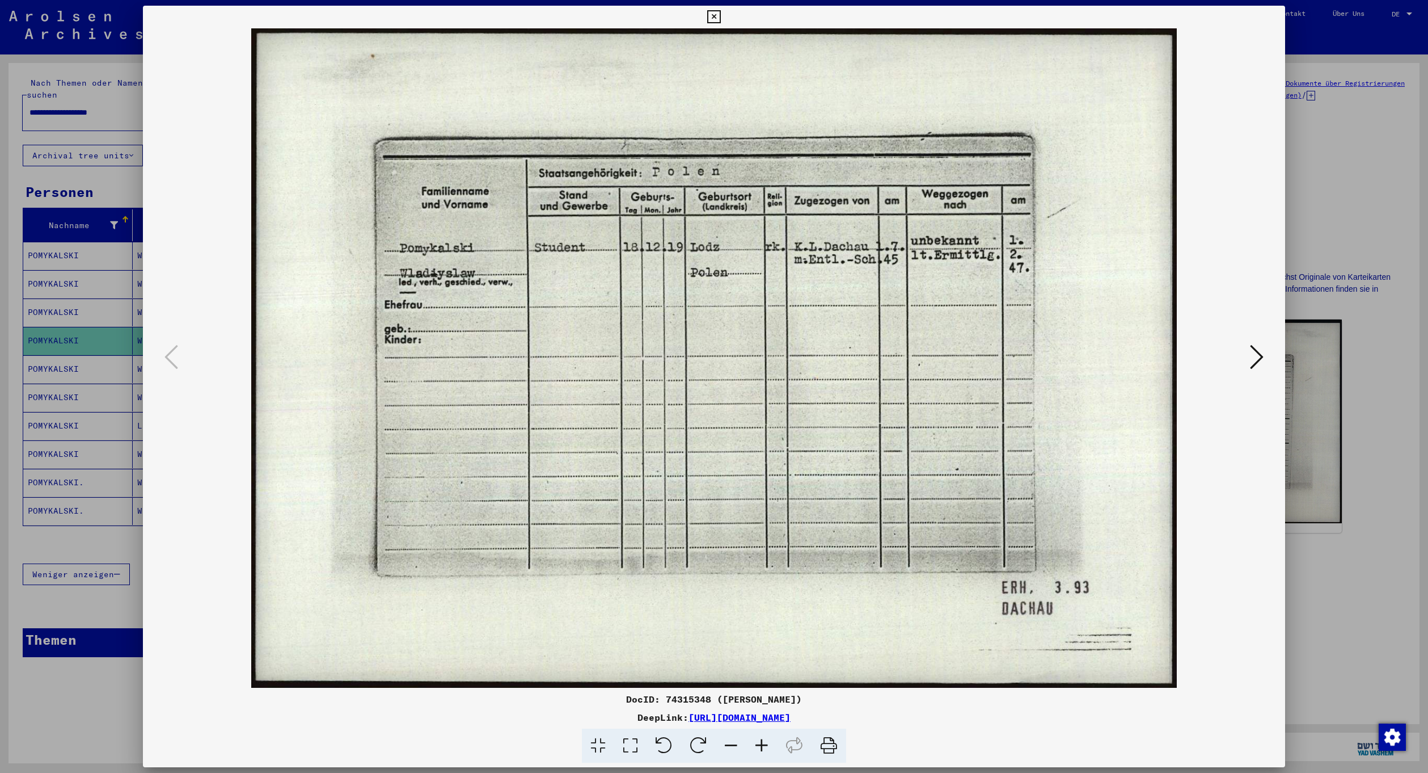
click at [1249, 354] on button at bounding box center [1257, 358] width 20 height 32
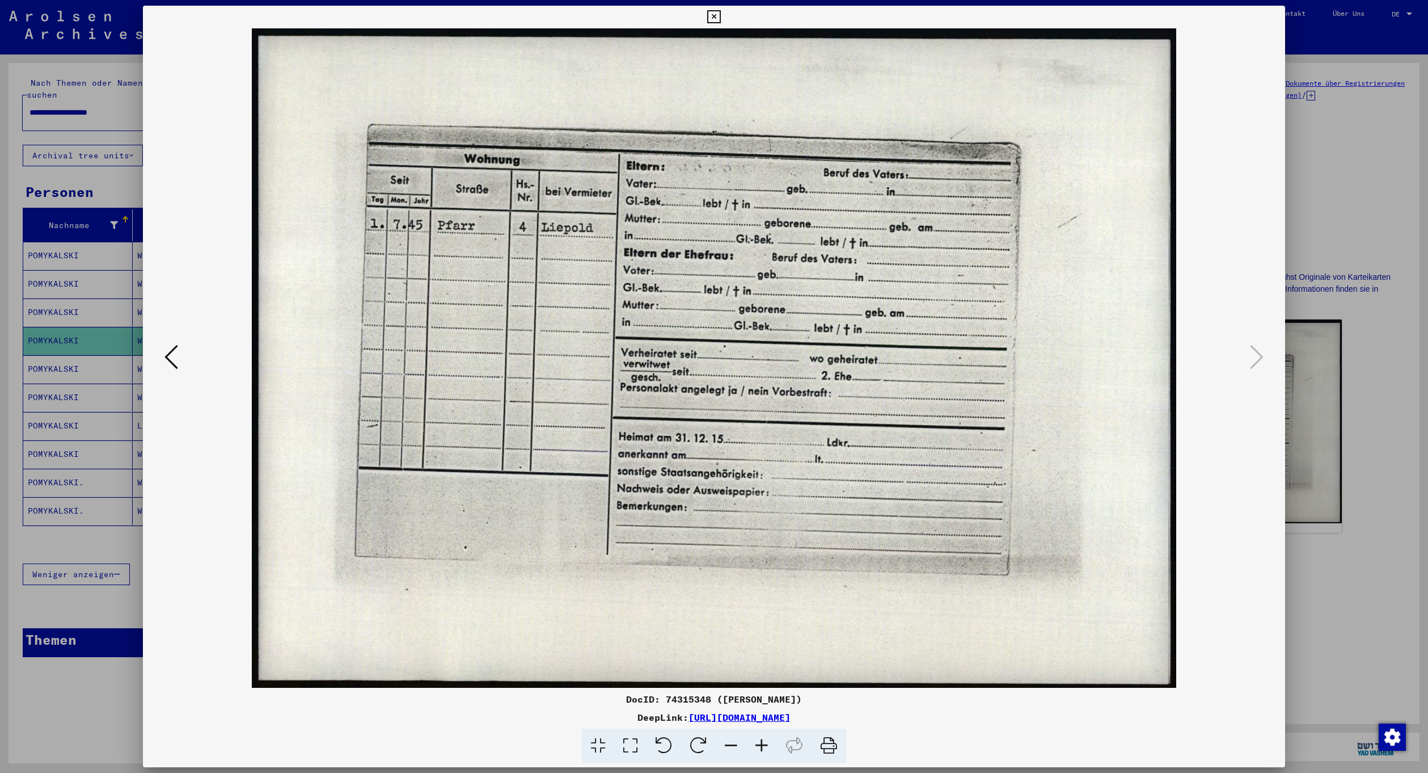
click at [1131, 366] on img at bounding box center [714, 357] width 1065 height 659
click at [1212, 347] on img at bounding box center [714, 357] width 1065 height 659
click at [1380, 425] on div at bounding box center [714, 386] width 1428 height 773
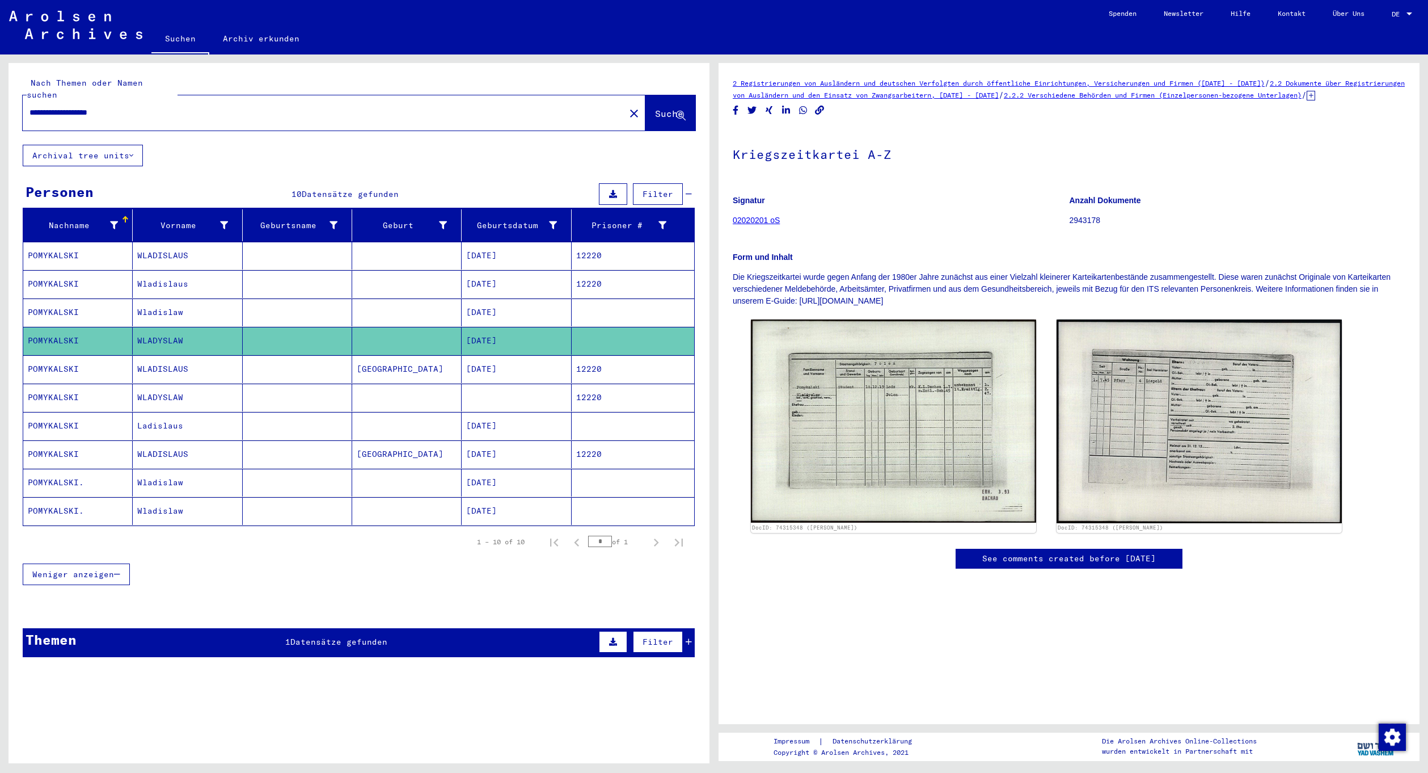
click at [314, 366] on mat-cell at bounding box center [297, 369] width 109 height 28
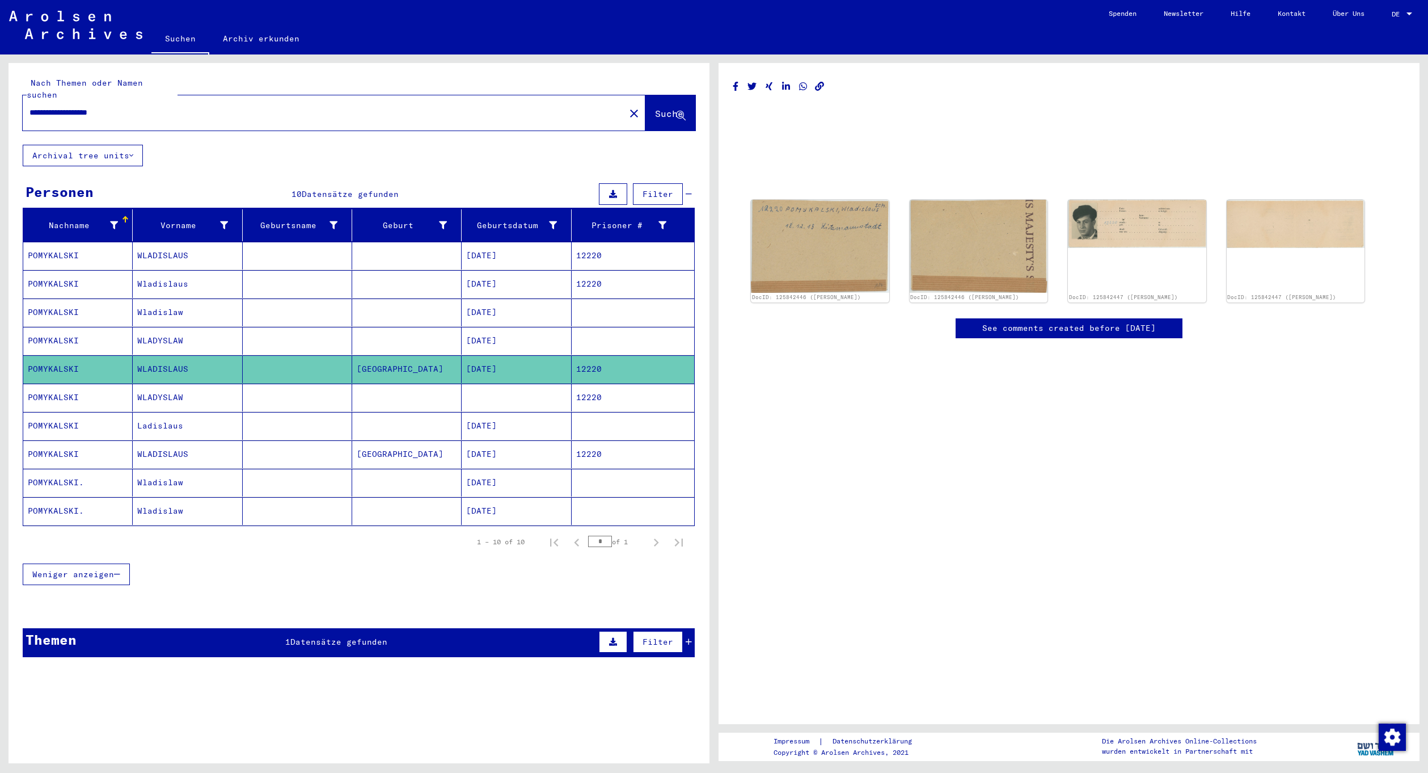
click at [321, 383] on mat-cell at bounding box center [297, 397] width 109 height 28
